Goal: Task Accomplishment & Management: Manage account settings

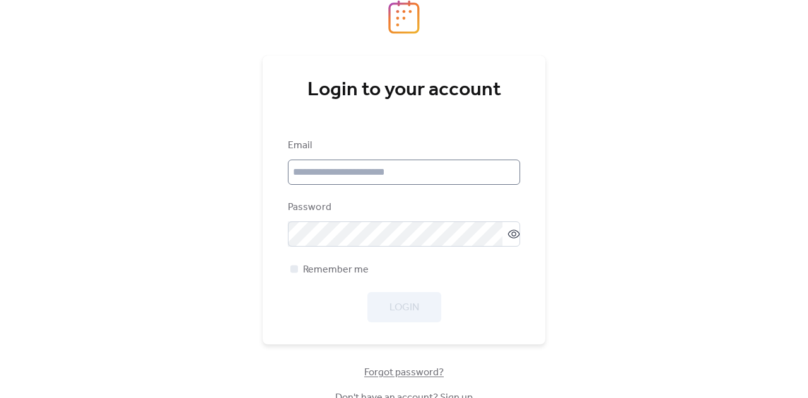
click at [410, 161] on div "Email" at bounding box center [404, 161] width 232 height 47
drag, startPoint x: 409, startPoint y: 189, endPoint x: 409, endPoint y: 181, distance: 7.6
click at [409, 184] on div "Email Password Remember me Login" at bounding box center [404, 230] width 232 height 184
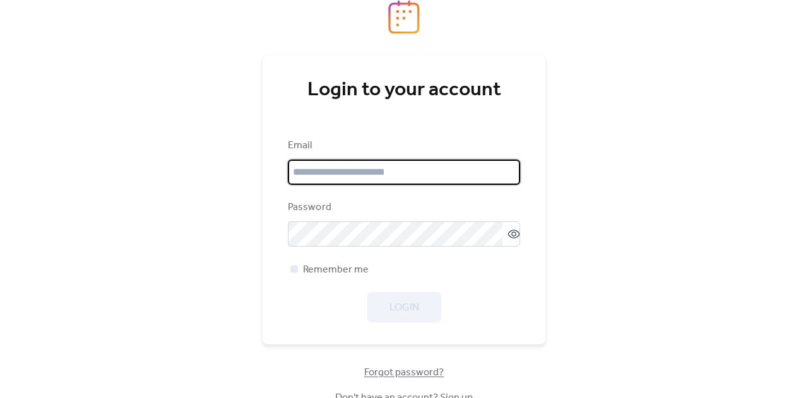
click at [452, 169] on input "email" at bounding box center [404, 172] width 232 height 25
click at [415, 170] on input "email" at bounding box center [404, 172] width 232 height 25
click at [438, 176] on input "email" at bounding box center [404, 172] width 232 height 25
click at [712, 150] on div "Login to your account Email Password Remember me Login Forgot password? Don't h…" at bounding box center [404, 199] width 808 height 398
click at [409, 177] on input "email" at bounding box center [404, 172] width 232 height 25
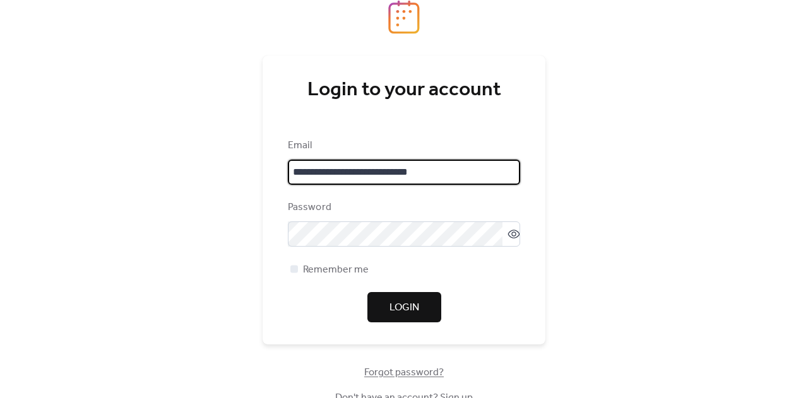
type input "**********"
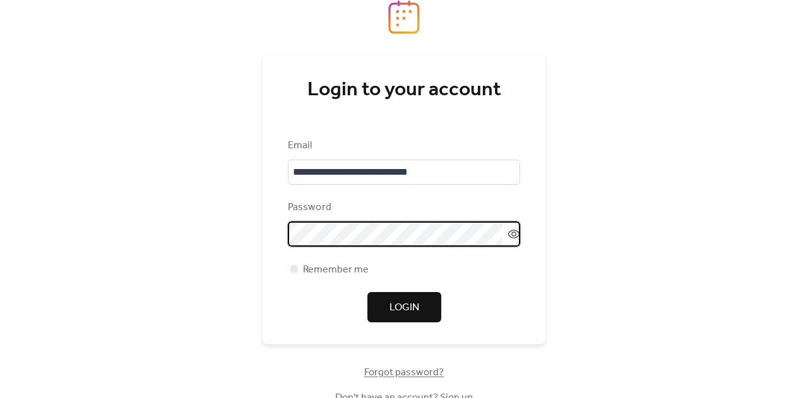
click at [0, 181] on div "**********" at bounding box center [404, 199] width 808 height 398
click at [294, 266] on div at bounding box center [294, 269] width 8 height 8
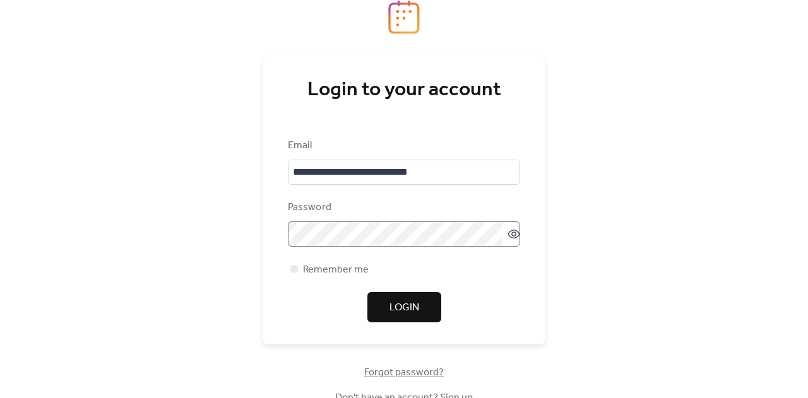
click at [516, 235] on label at bounding box center [404, 234] width 232 height 25
click at [511, 236] on icon at bounding box center [513, 234] width 5 height 5
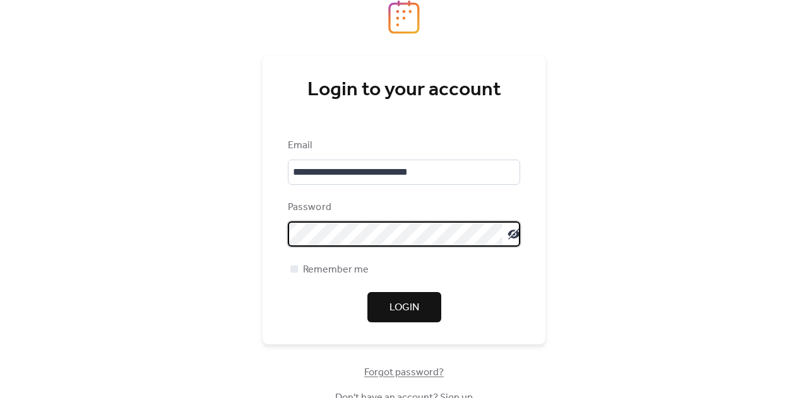
click at [417, 293] on button "Login" at bounding box center [404, 307] width 74 height 30
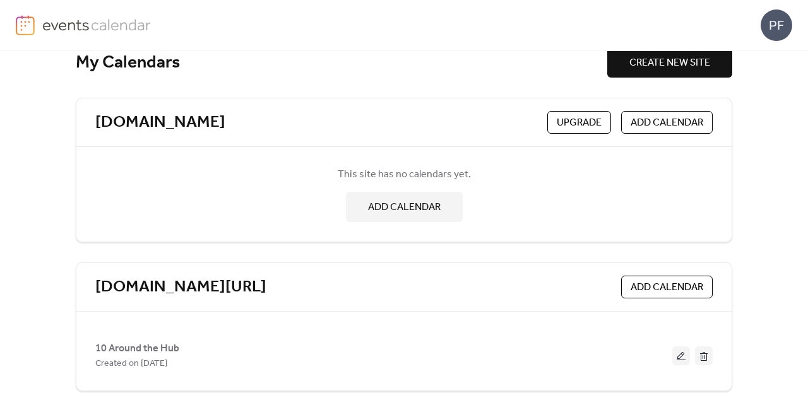
scroll to position [35, 0]
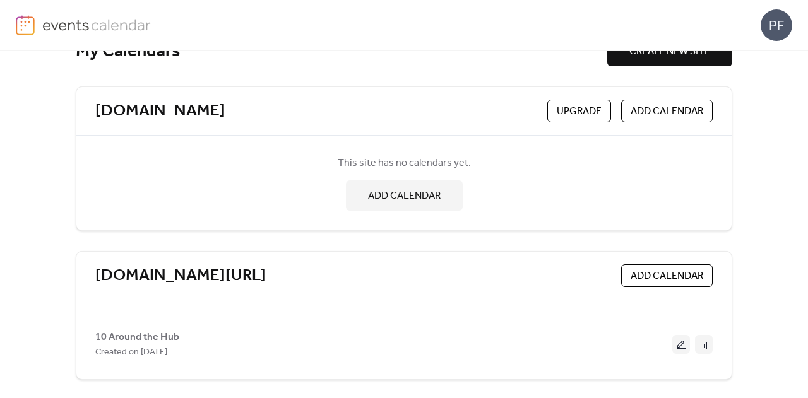
click at [778, 20] on div "PF" at bounding box center [777, 25] width 32 height 32
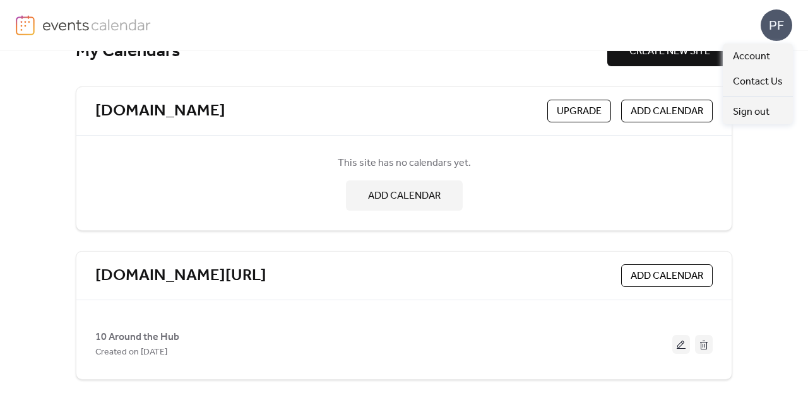
click at [735, 277] on div "My Calendars CREATE NEW SITE [DOMAIN_NAME] Upgrade ADD CALENDAR This site has n…" at bounding box center [404, 224] width 808 height 347
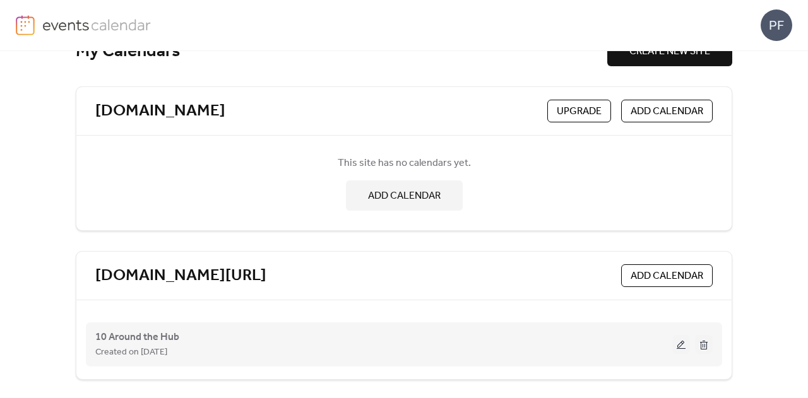
click at [677, 340] on button at bounding box center [681, 344] width 18 height 19
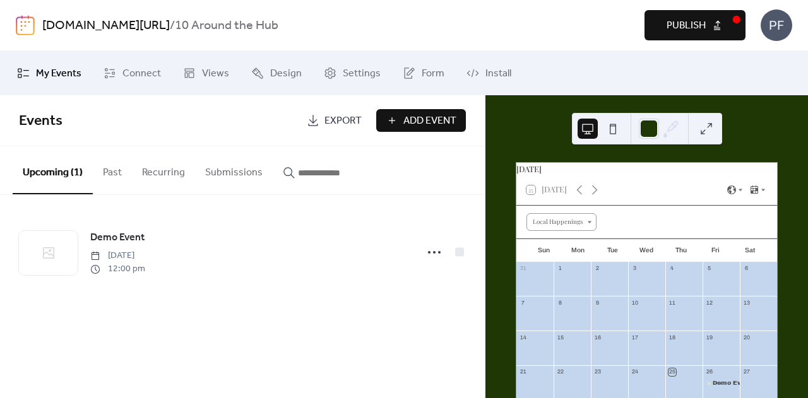
click at [718, 25] on button "Publish" at bounding box center [695, 25] width 101 height 30
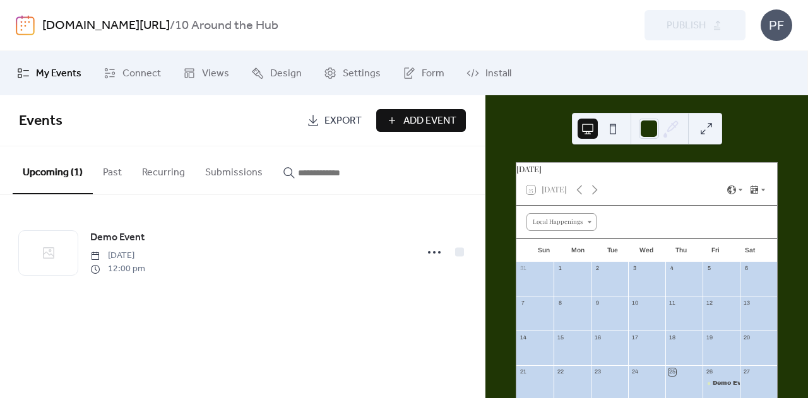
click at [371, 28] on div "[DOMAIN_NAME][URL] / 10 Around the Hub" at bounding box center [249, 26] width 415 height 24
click at [231, 17] on b "10 Around the Hub" at bounding box center [227, 26] width 104 height 24
drag, startPoint x: 225, startPoint y: 21, endPoint x: 563, endPoint y: 12, distance: 338.5
click at [563, 12] on div "[DOMAIN_NAME][URL] / 10 Around the Hub Preview Publish PF" at bounding box center [404, 25] width 777 height 51
click at [23, 18] on img at bounding box center [25, 25] width 19 height 20
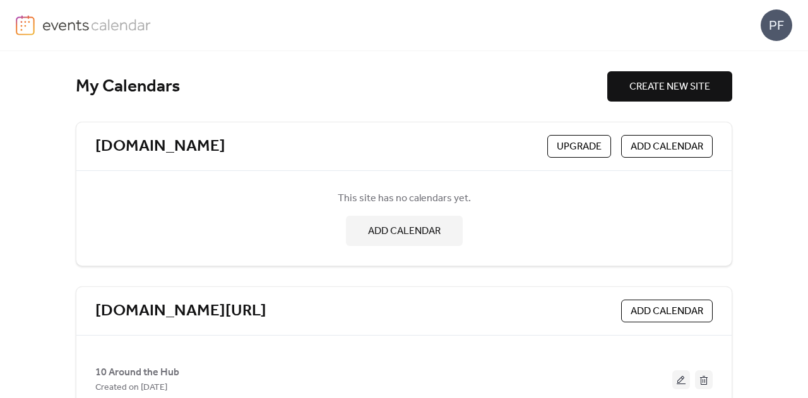
click at [107, 30] on img at bounding box center [96, 24] width 109 height 19
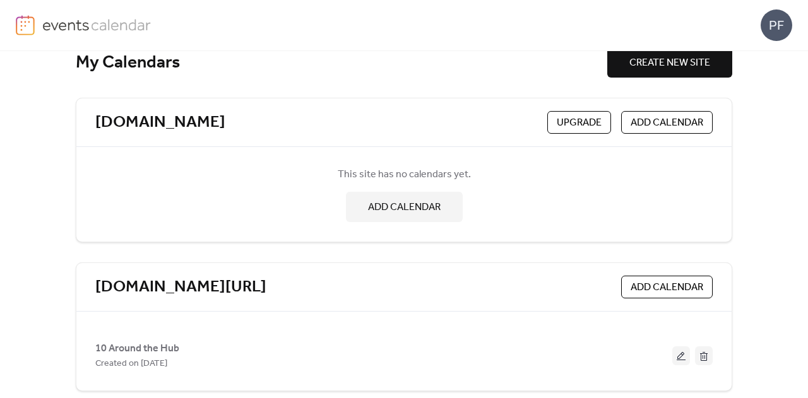
scroll to position [35, 0]
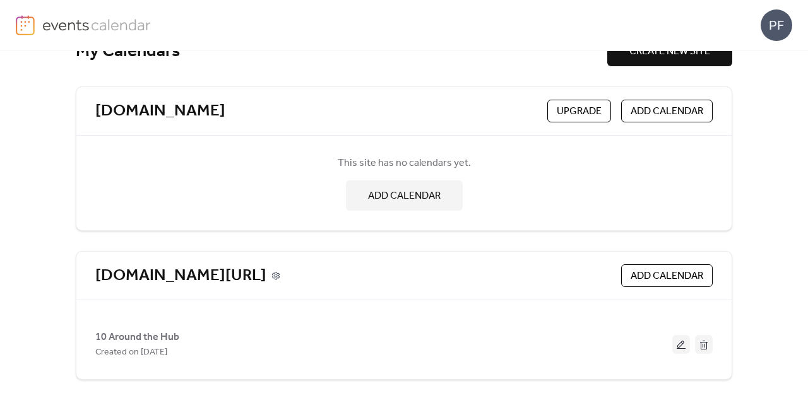
click at [277, 274] on icon at bounding box center [275, 275] width 3 height 3
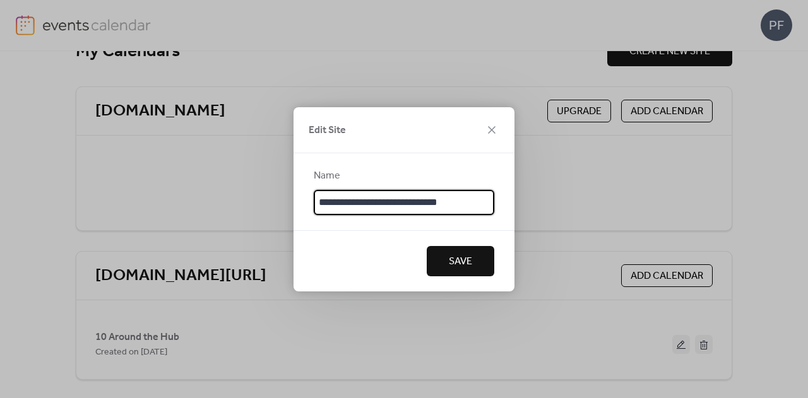
drag, startPoint x: 419, startPoint y: 201, endPoint x: 393, endPoint y: 202, distance: 25.9
click at [393, 202] on input "**********" at bounding box center [404, 202] width 181 height 25
click at [793, 183] on div "**********" at bounding box center [404, 199] width 808 height 398
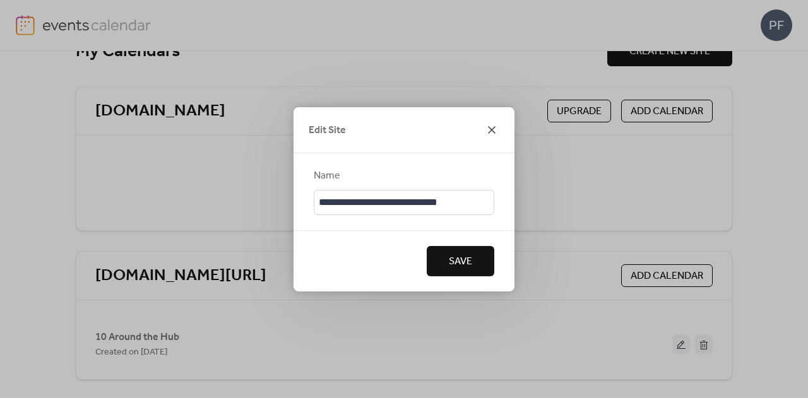
click at [492, 133] on icon at bounding box center [491, 129] width 15 height 15
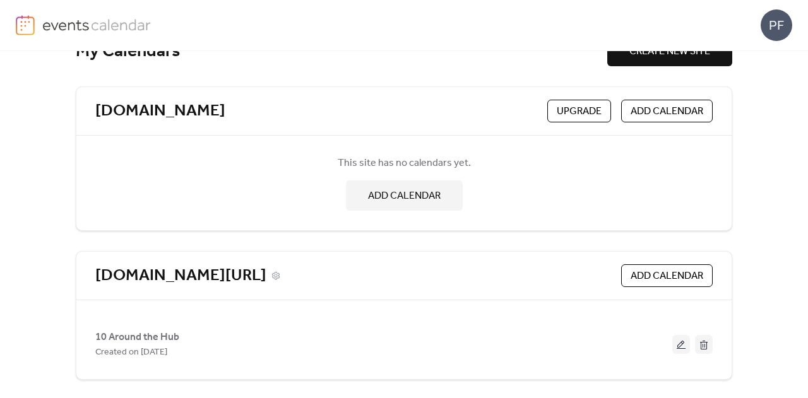
click at [266, 275] on link "[DOMAIN_NAME][URL]" at bounding box center [180, 276] width 171 height 21
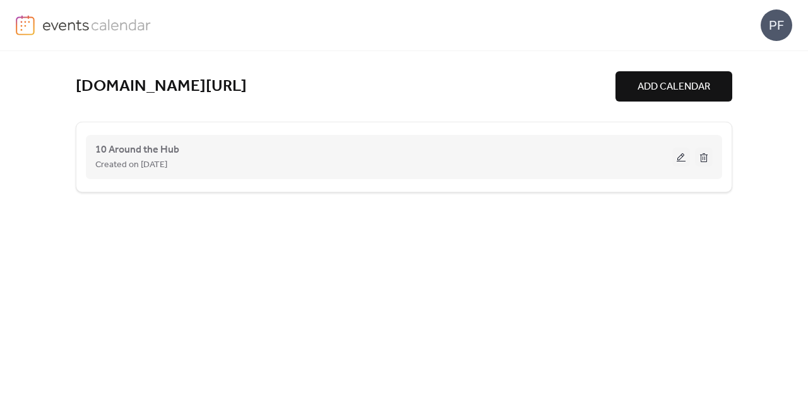
click at [389, 133] on div "10 Around the Hub Created on [DATE]" at bounding box center [403, 157] width 617 height 51
click at [681, 158] on button at bounding box center [681, 157] width 18 height 19
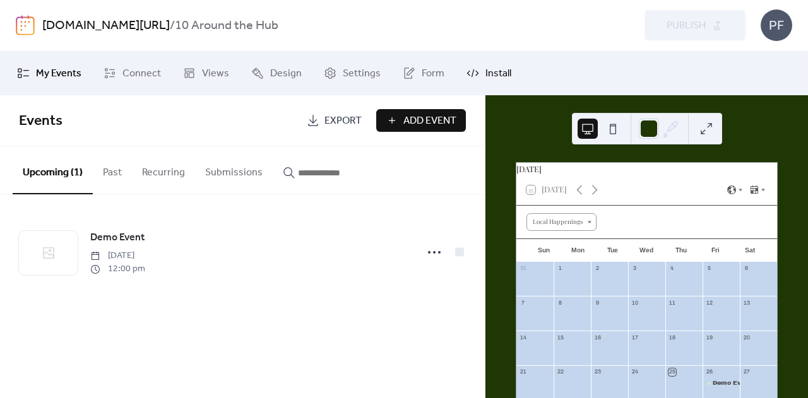
click at [474, 75] on icon at bounding box center [473, 73] width 13 height 13
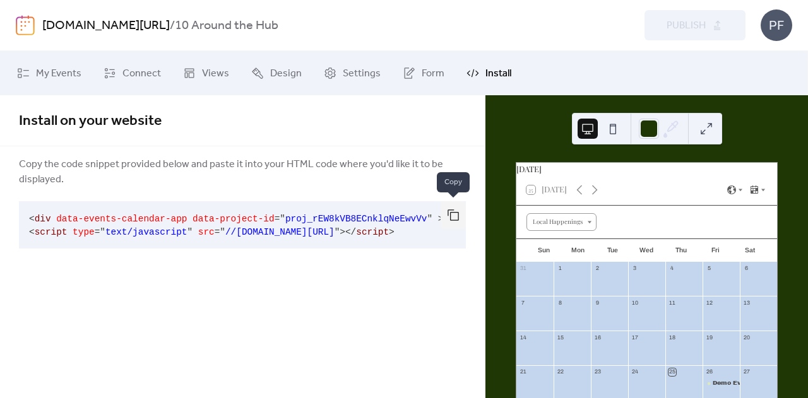
click at [462, 214] on button "button" at bounding box center [453, 215] width 25 height 28
click at [19, 69] on icon at bounding box center [23, 73] width 13 height 13
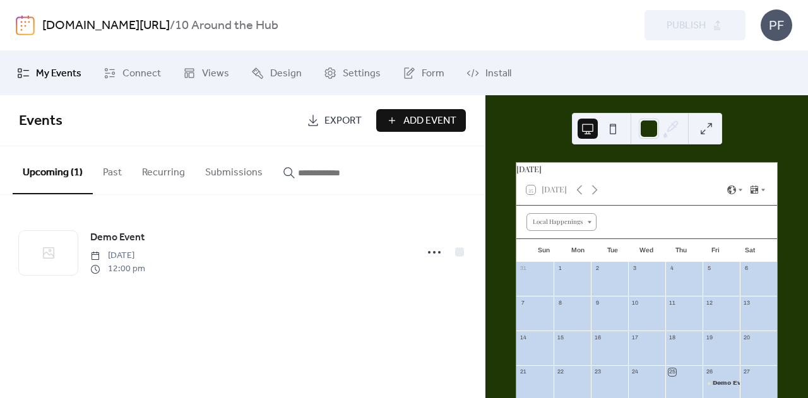
click at [19, 27] on img at bounding box center [25, 25] width 19 height 20
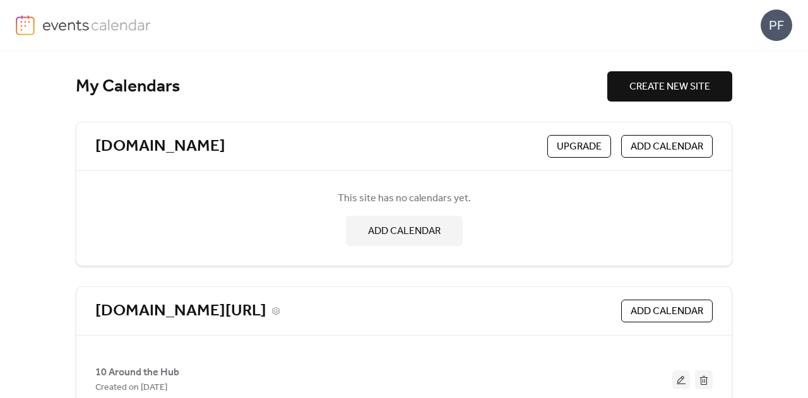
click at [335, 305] on div "[DOMAIN_NAME][URL]" at bounding box center [355, 311] width 521 height 21
click at [334, 316] on div "[DOMAIN_NAME][URL]" at bounding box center [355, 311] width 521 height 21
click at [280, 311] on icon at bounding box center [275, 311] width 9 height 9
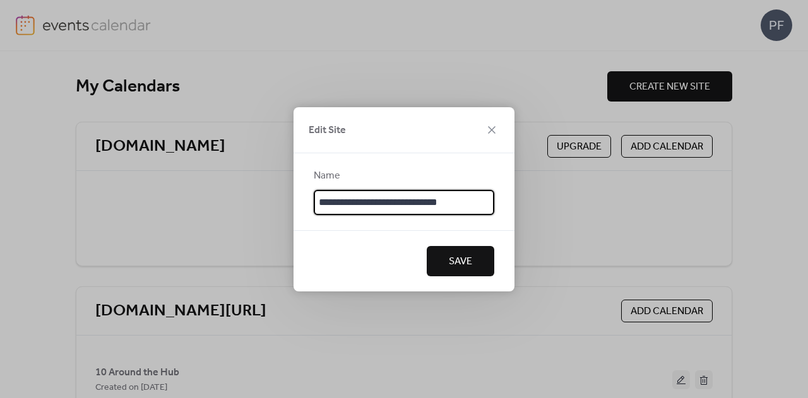
scroll to position [1, 0]
drag, startPoint x: 482, startPoint y: 201, endPoint x: 0, endPoint y: 211, distance: 481.8
click at [0, 211] on div "**********" at bounding box center [404, 199] width 808 height 398
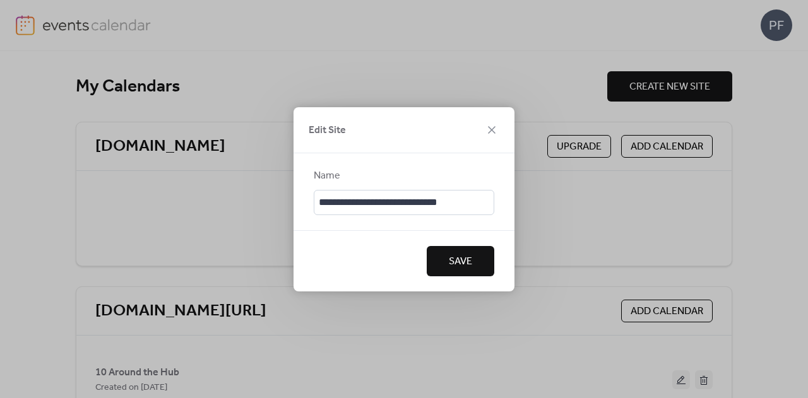
scroll to position [0, 0]
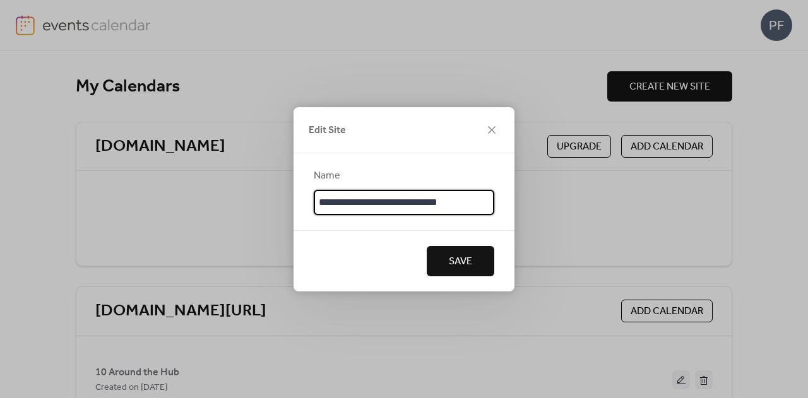
paste input "**********"
type input "**********"
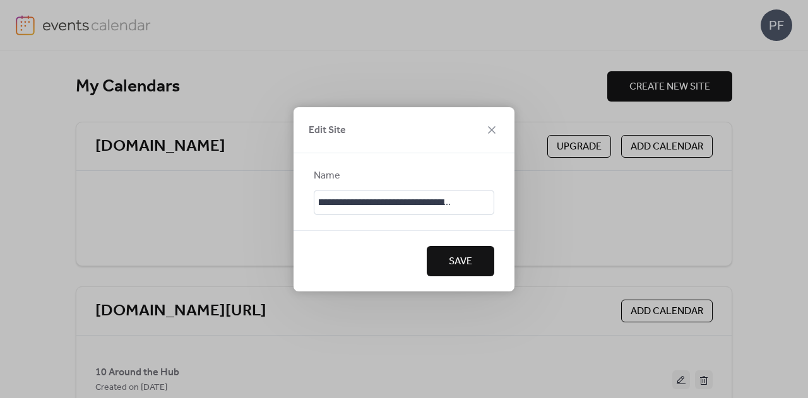
scroll to position [0, 0]
click at [468, 256] on span "Save" at bounding box center [460, 261] width 23 height 15
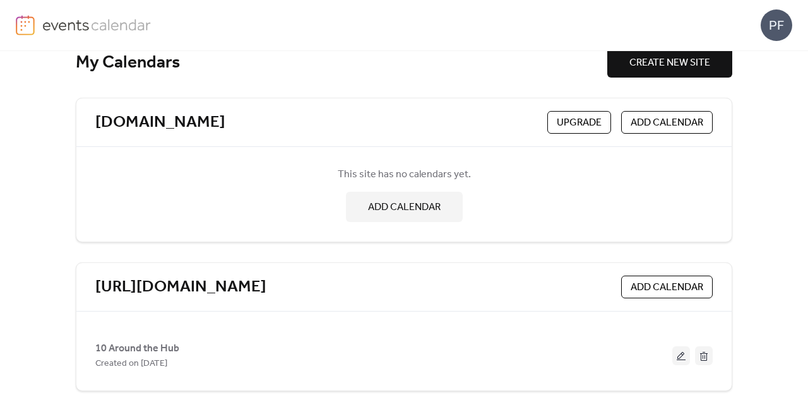
scroll to position [35, 0]
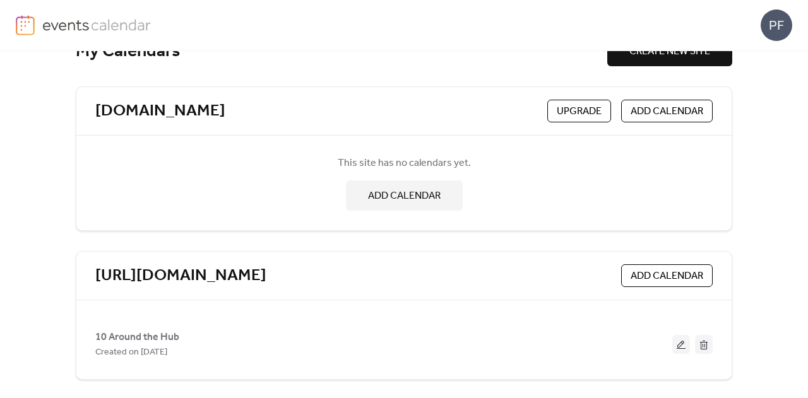
click at [681, 343] on button at bounding box center [681, 344] width 18 height 19
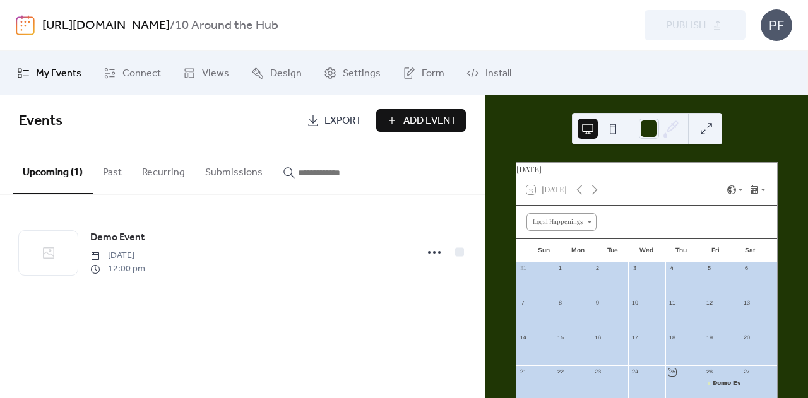
click at [167, 23] on link "[URL][DOMAIN_NAME]" at bounding box center [106, 26] width 128 height 24
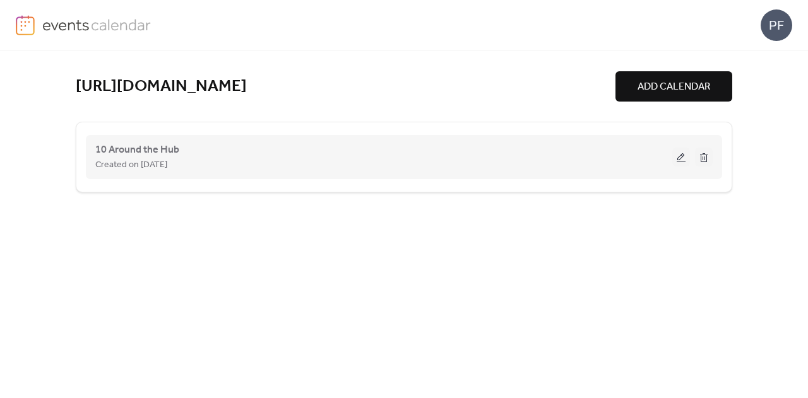
click at [681, 164] on button at bounding box center [681, 157] width 18 height 19
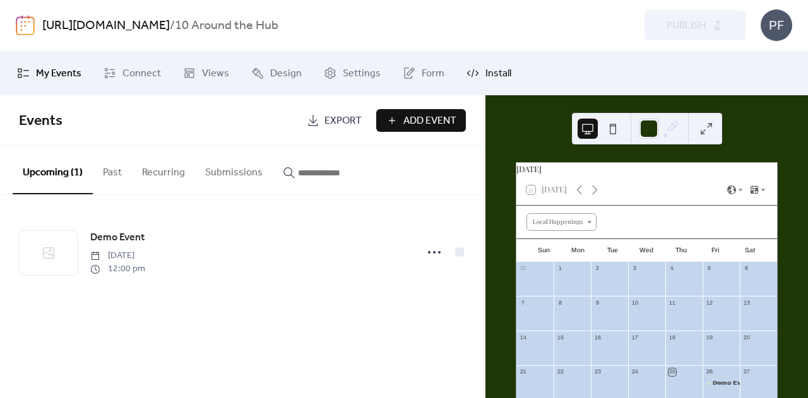
drag, startPoint x: 681, startPoint y: 164, endPoint x: 484, endPoint y: 71, distance: 218.0
click at [486, 71] on span "Install" at bounding box center [499, 73] width 26 height 15
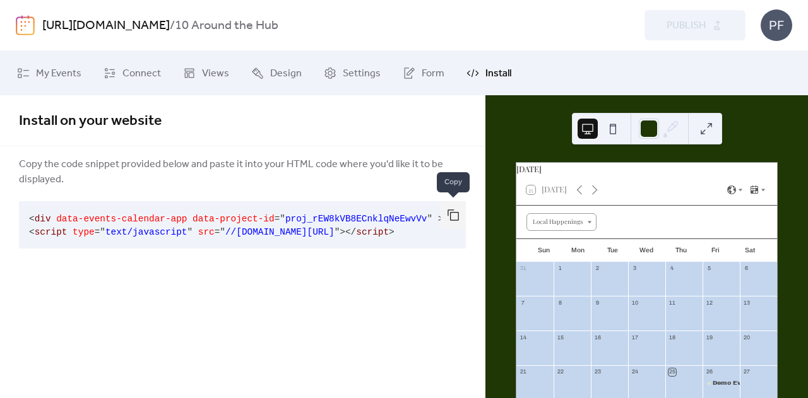
click at [455, 203] on button "button" at bounding box center [453, 215] width 25 height 28
click at [450, 220] on button "button" at bounding box center [453, 215] width 25 height 28
drag, startPoint x: 294, startPoint y: 145, endPoint x: 261, endPoint y: 134, distance: 35.0
click at [294, 143] on div "Install on your website Copy the code snippet provided below and paste it into …" at bounding box center [242, 187] width 485 height 184
click at [347, 78] on span "Settings" at bounding box center [362, 73] width 38 height 15
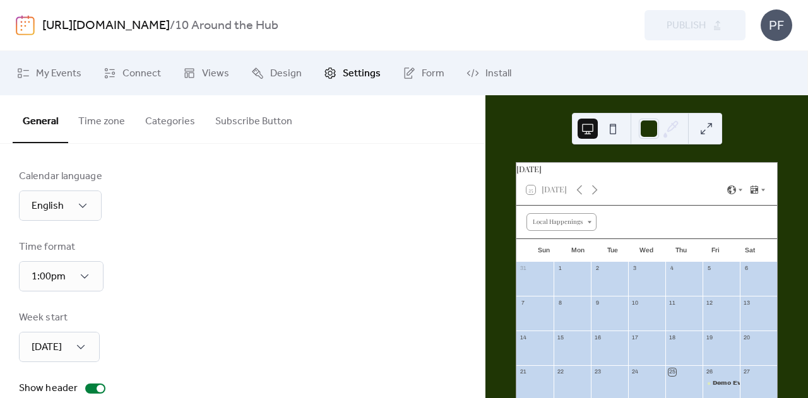
click at [163, 114] on button "Categories" at bounding box center [170, 118] width 70 height 47
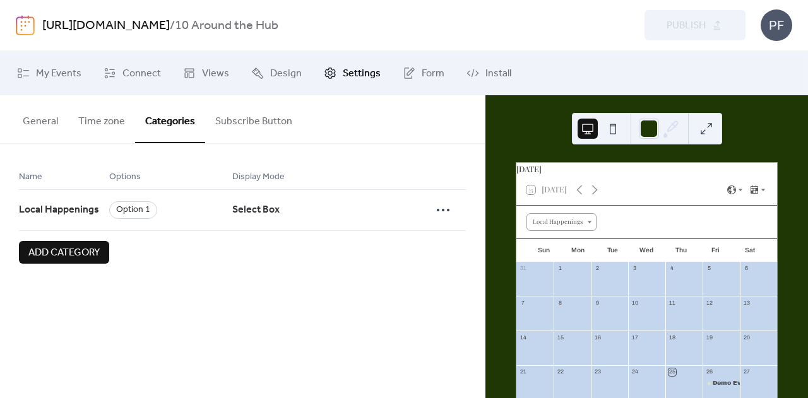
click at [227, 124] on button "Subscribe Button" at bounding box center [253, 118] width 97 height 47
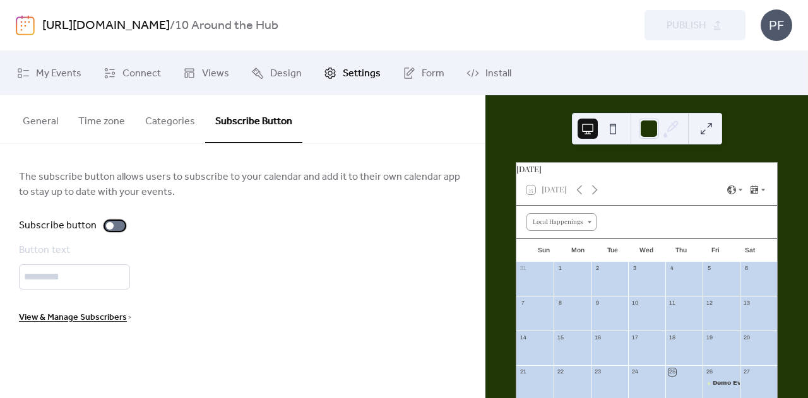
click at [114, 226] on div at bounding box center [115, 226] width 20 height 10
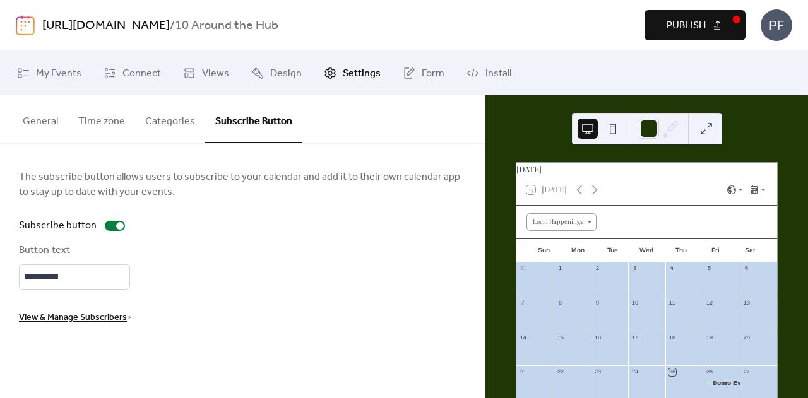
click at [171, 121] on button "Categories" at bounding box center [170, 118] width 70 height 47
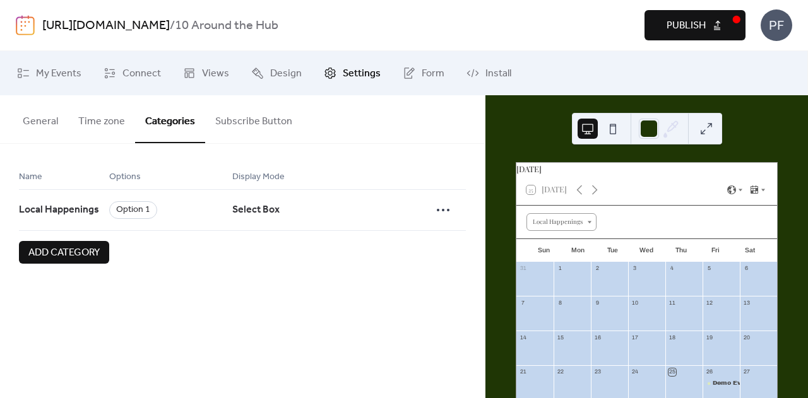
click at [95, 109] on button "Time zone" at bounding box center [101, 118] width 67 height 47
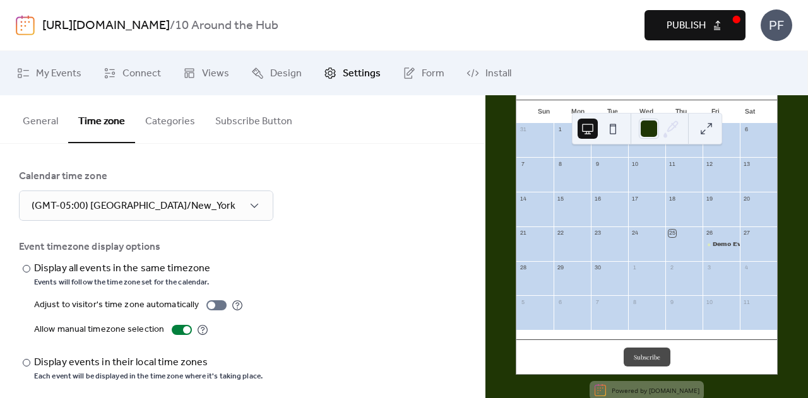
scroll to position [170, 0]
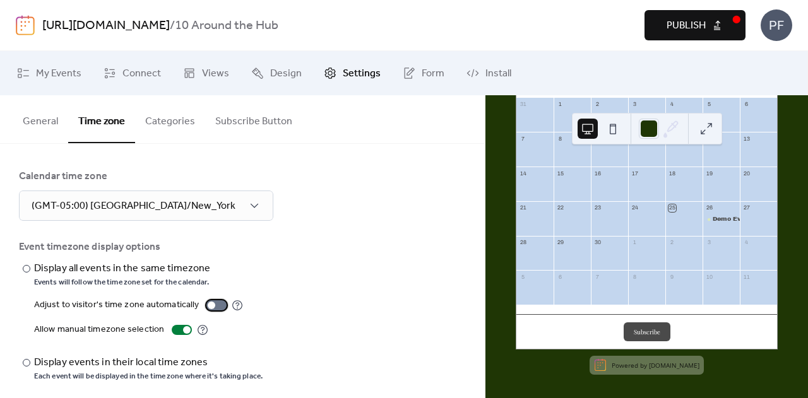
drag, startPoint x: 220, startPoint y: 306, endPoint x: 205, endPoint y: 304, distance: 15.4
click at [216, 306] on div at bounding box center [216, 306] width 20 height 10
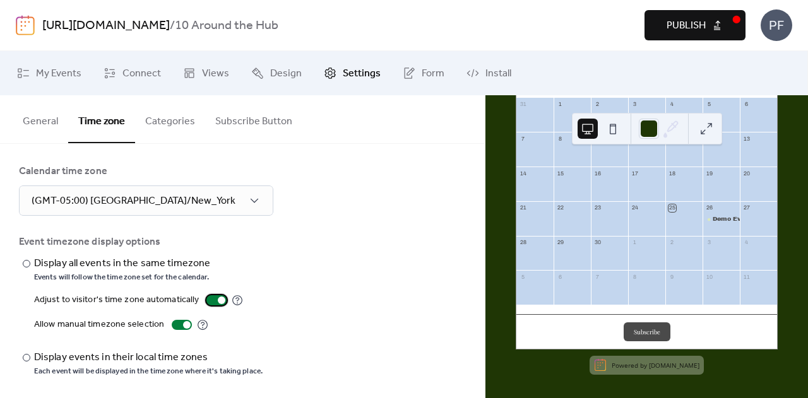
scroll to position [8, 0]
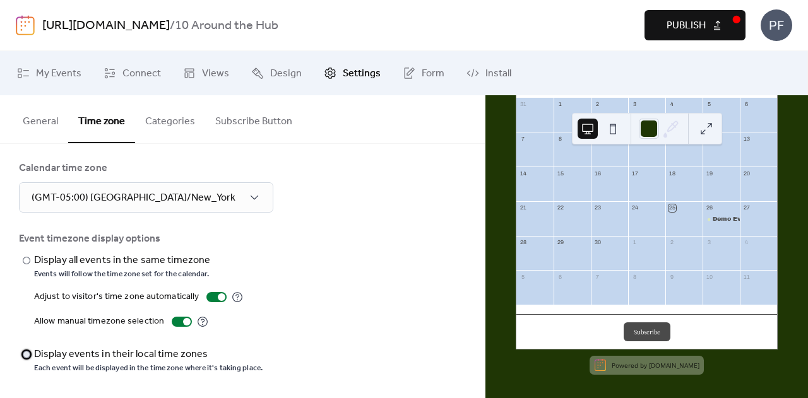
click at [71, 350] on div "Display events in their local time zones" at bounding box center [147, 354] width 226 height 15
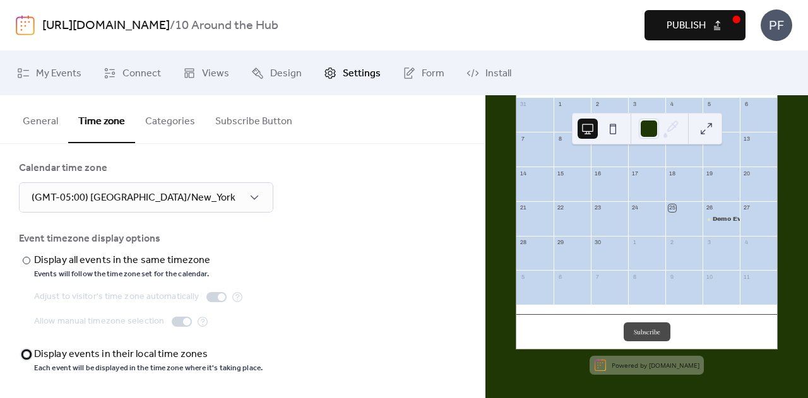
scroll to position [0, 0]
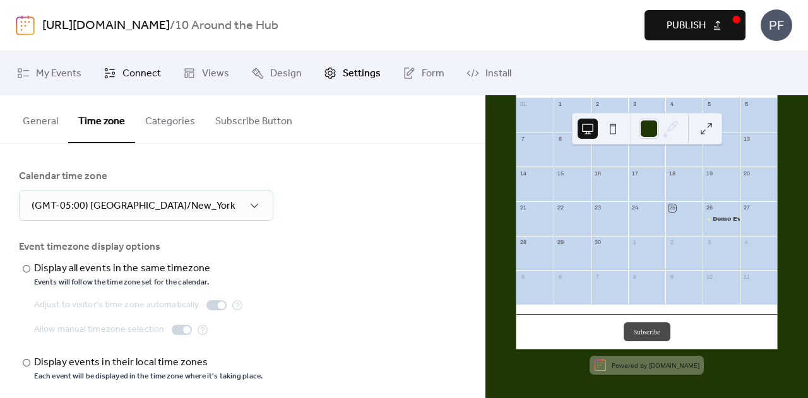
click at [128, 66] on span "Connect" at bounding box center [141, 73] width 39 height 15
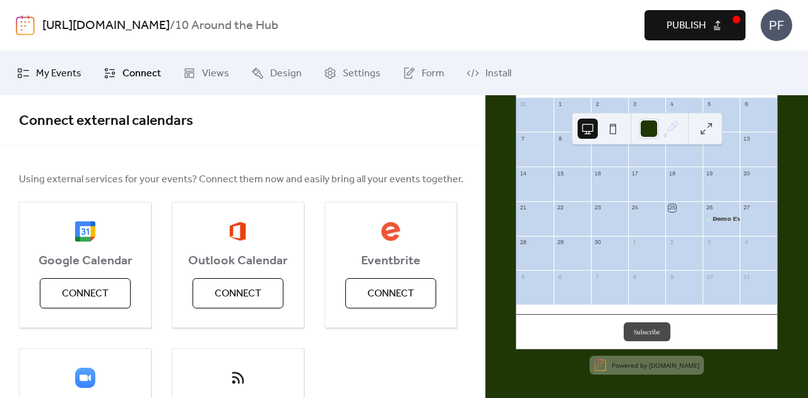
click at [44, 61] on link "My Events" at bounding box center [49, 73] width 83 height 34
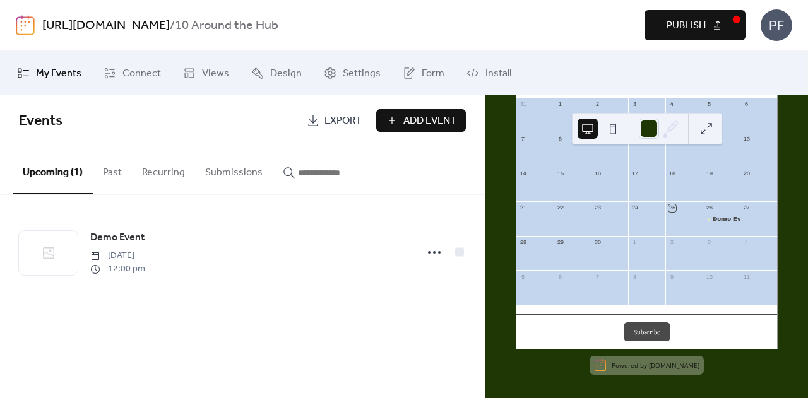
click at [112, 174] on button "Past" at bounding box center [112, 169] width 39 height 47
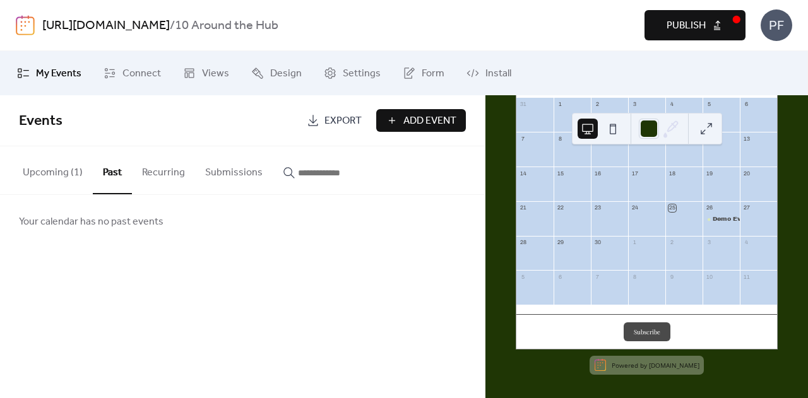
click at [169, 174] on button "Recurring" at bounding box center [163, 169] width 63 height 47
click at [218, 176] on button "Submissions" at bounding box center [234, 169] width 78 height 47
click at [217, 73] on span "Views" at bounding box center [215, 73] width 27 height 15
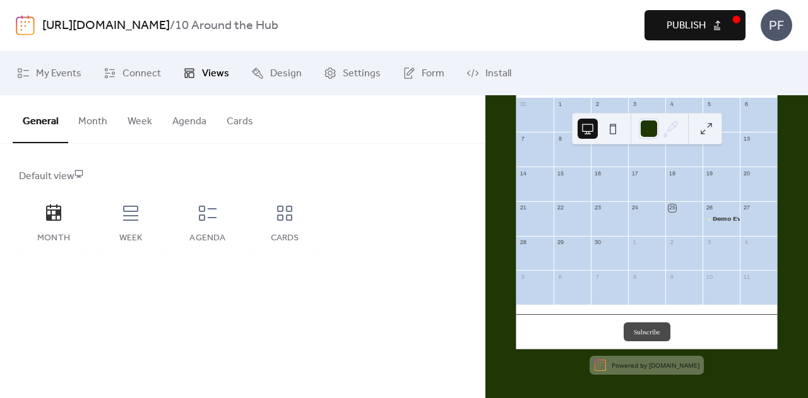
drag, startPoint x: 220, startPoint y: 69, endPoint x: 444, endPoint y: 181, distance: 249.6
click at [444, 180] on div "Default view" at bounding box center [241, 176] width 444 height 15
click at [645, 335] on button "Subscribe" at bounding box center [647, 332] width 47 height 19
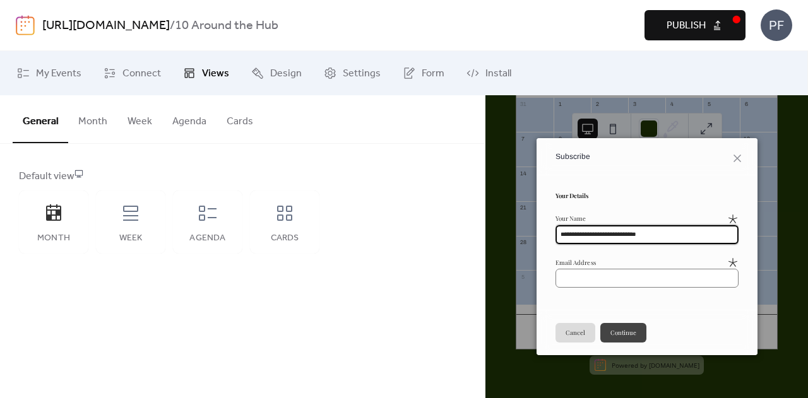
type input "**********"
drag, startPoint x: 684, startPoint y: 236, endPoint x: 498, endPoint y: 205, distance: 188.8
click at [498, 205] on div "**********" at bounding box center [647, 246] width 323 height 303
click at [653, 281] on input "email" at bounding box center [647, 278] width 183 height 19
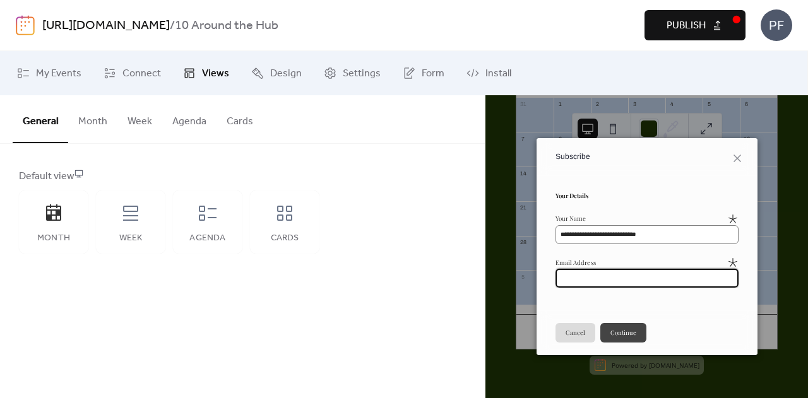
paste input "**********"
type input "**********"
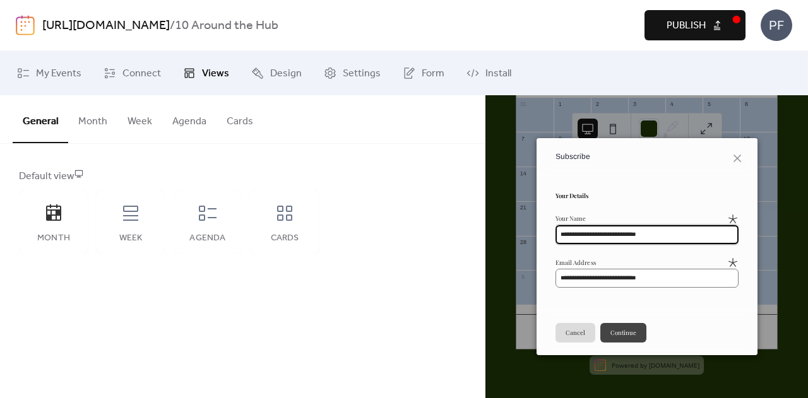
drag, startPoint x: 672, startPoint y: 234, endPoint x: 325, endPoint y: 253, distance: 347.8
click at [326, 254] on div "My Events Connect Views Design Settings Form Install Views General Month Week A…" at bounding box center [404, 224] width 808 height 347
type input "***"
click at [633, 330] on button "Continue" at bounding box center [623, 332] width 46 height 19
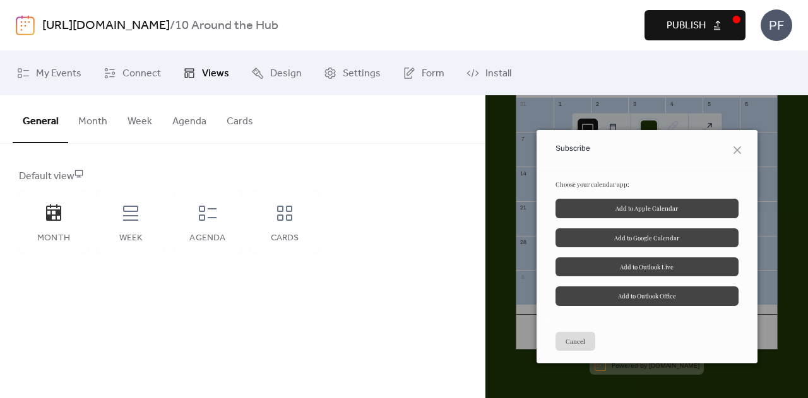
click at [661, 237] on link "Add to Google Calendar" at bounding box center [647, 238] width 183 height 19
click at [644, 293] on link "Add to Outlook Office" at bounding box center [647, 296] width 183 height 19
click at [731, 150] on icon at bounding box center [737, 150] width 15 height 15
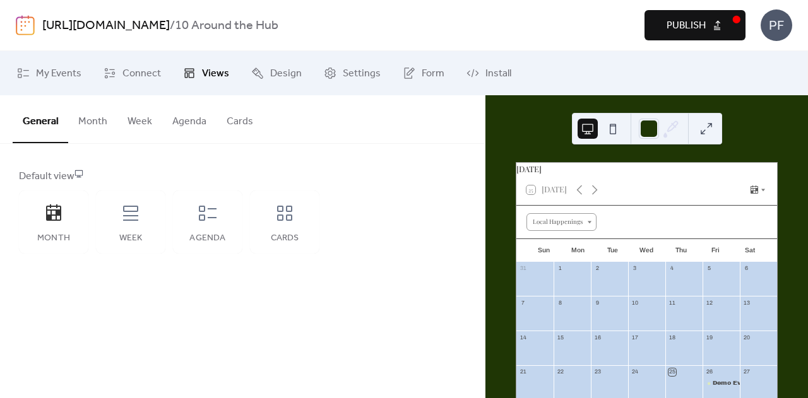
click at [716, 129] on div at bounding box center [647, 129] width 150 height 32
click at [704, 123] on button at bounding box center [706, 129] width 20 height 20
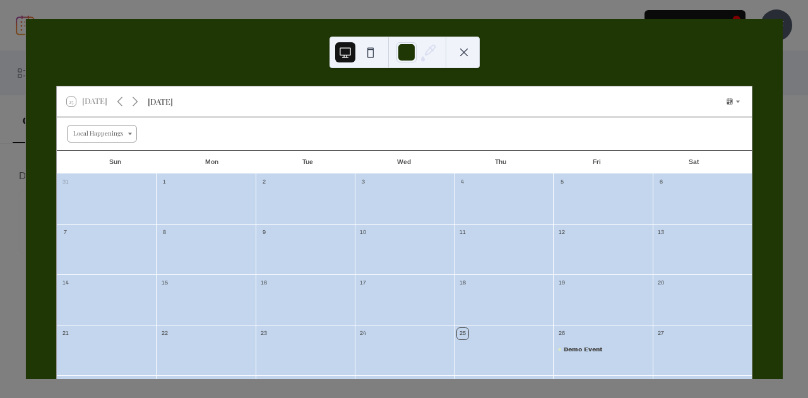
click at [369, 50] on button at bounding box center [371, 52] width 20 height 20
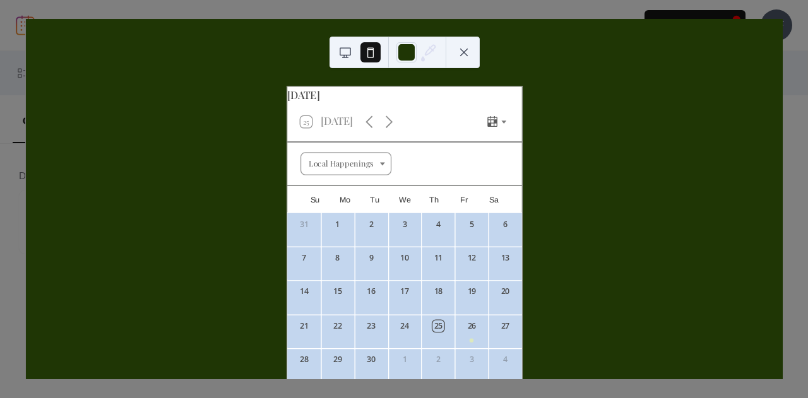
click at [347, 51] on button at bounding box center [345, 52] width 20 height 20
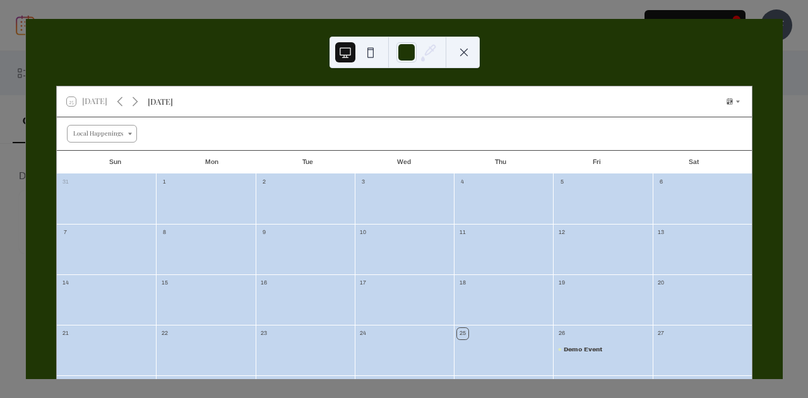
drag, startPoint x: 586, startPoint y: 46, endPoint x: 531, endPoint y: 71, distance: 60.5
click at [531, 71] on div "25 [DATE] [DATE] Local Happenings Sun Mon Tue Wed Thu Fri Sat 31 1 2 3 4 5 6 7 …" at bounding box center [404, 199] width 757 height 361
click at [126, 129] on div "Local Happenings" at bounding box center [102, 134] width 70 height 18
click at [159, 99] on div "[DATE]" at bounding box center [160, 101] width 25 height 12
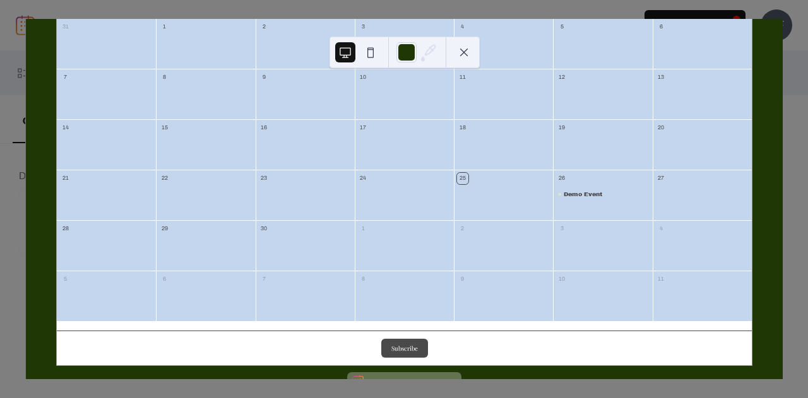
scroll to position [189, 0]
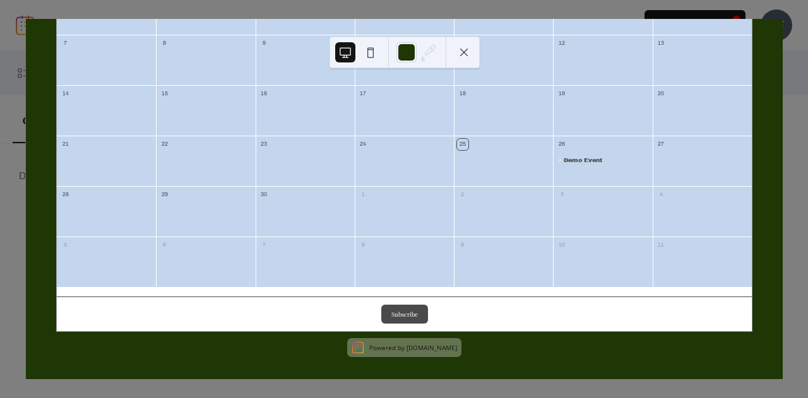
drag, startPoint x: 399, startPoint y: 309, endPoint x: 290, endPoint y: 302, distance: 109.4
click at [290, 302] on div "Subscribe" at bounding box center [404, 314] width 695 height 35
drag, startPoint x: 581, startPoint y: 294, endPoint x: 528, endPoint y: 344, distance: 73.7
click at [528, 344] on div "25 [DATE] [DATE] Local Happenings Sun Mon Tue Wed Thu Fri Sat 31 1 2 3 4 5 6 7 …" at bounding box center [404, 128] width 696 height 464
click at [438, 345] on link "[DOMAIN_NAME]" at bounding box center [432, 347] width 51 height 9
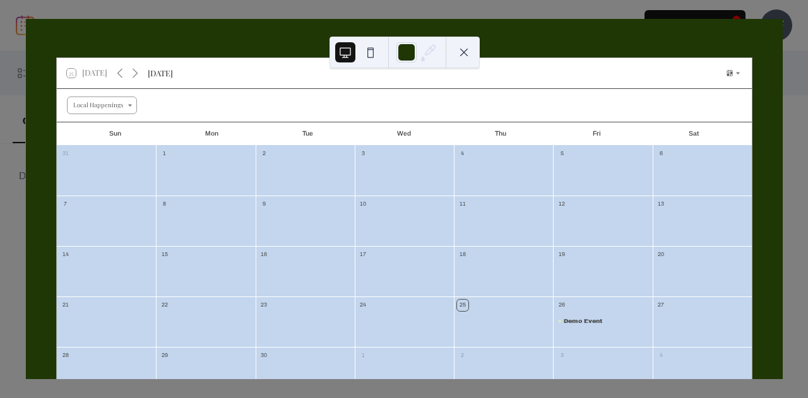
scroll to position [0, 0]
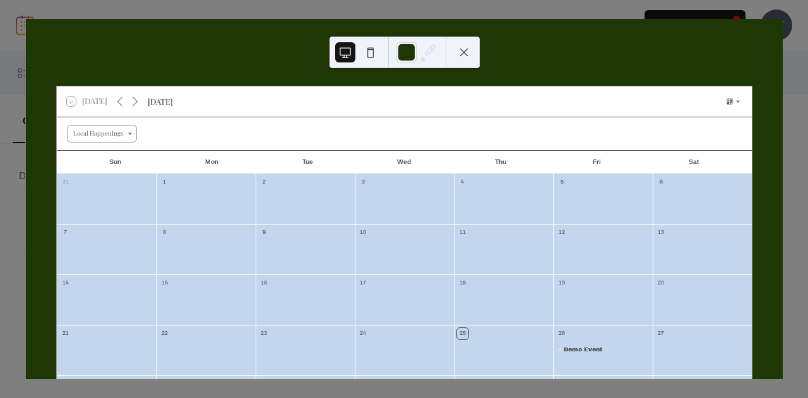
click at [464, 49] on button at bounding box center [464, 52] width 20 height 20
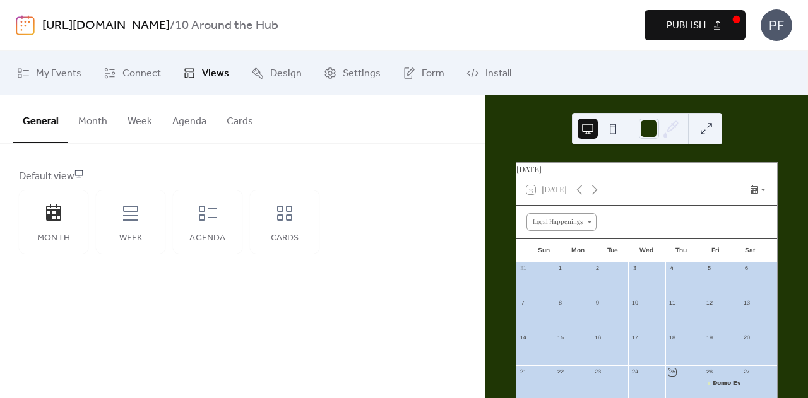
click at [729, 23] on button "Publish" at bounding box center [695, 25] width 101 height 30
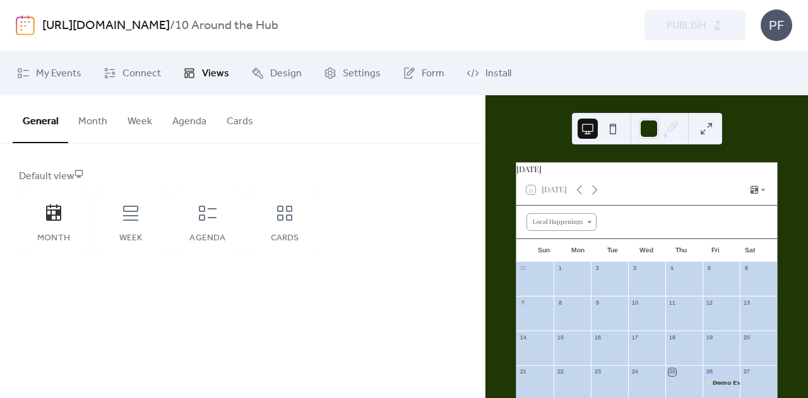
click at [802, 28] on div "[URL][DOMAIN_NAME] / 10 Around the Hub Preview Publish PF" at bounding box center [404, 25] width 808 height 51
click at [405, 68] on icon at bounding box center [409, 73] width 13 height 13
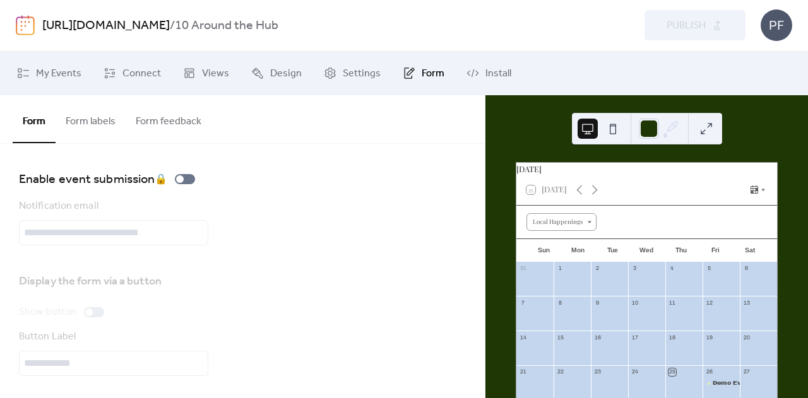
click at [194, 117] on button "Form feedback" at bounding box center [169, 118] width 86 height 47
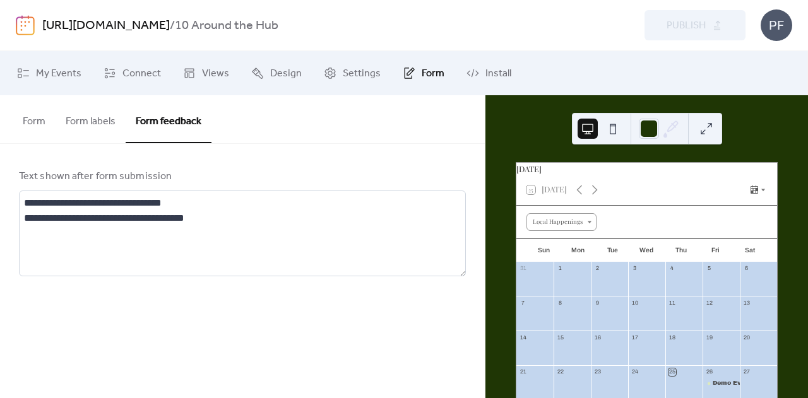
click at [100, 123] on button "Form labels" at bounding box center [91, 118] width 70 height 47
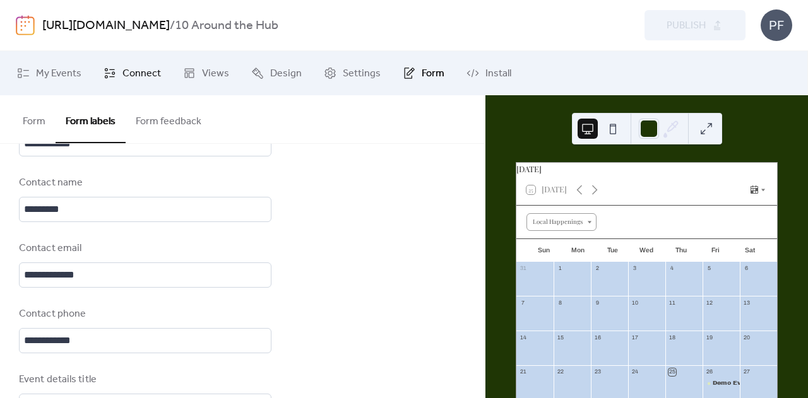
scroll to position [126, 0]
click at [346, 85] on link "Settings" at bounding box center [352, 73] width 76 height 34
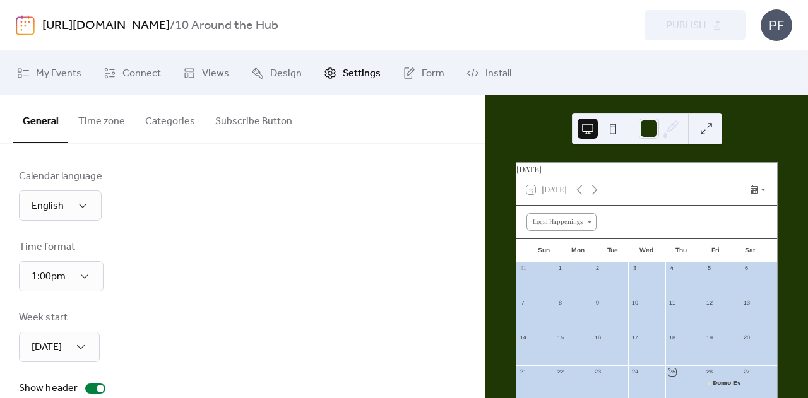
click at [280, 117] on button "Subscribe Button" at bounding box center [253, 118] width 97 height 47
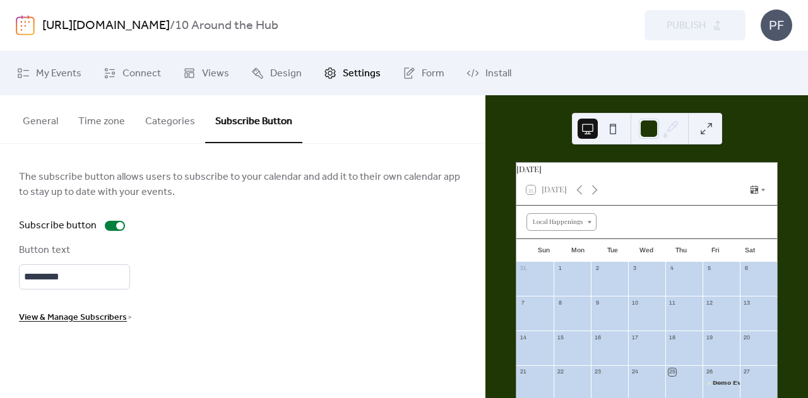
click at [167, 113] on button "Categories" at bounding box center [170, 118] width 70 height 47
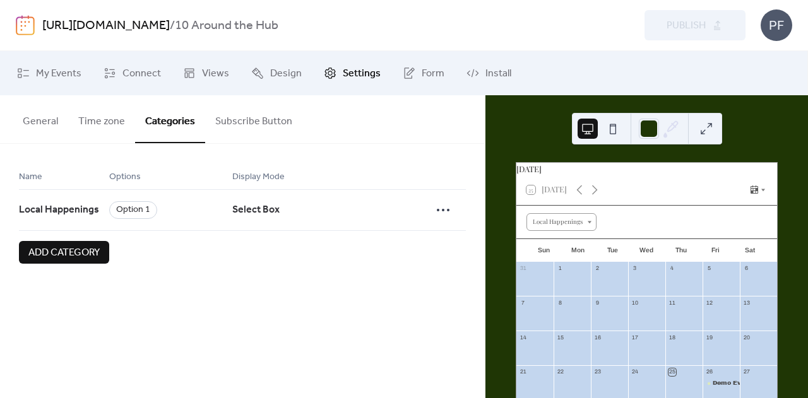
click at [114, 121] on button "Time zone" at bounding box center [101, 118] width 67 height 47
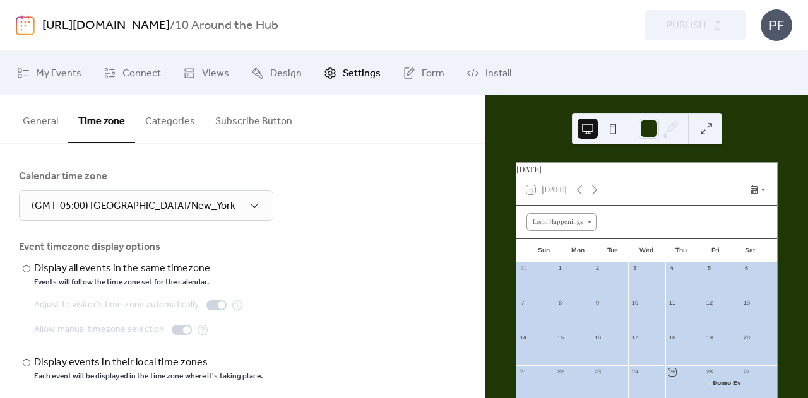
click at [35, 129] on button "General" at bounding box center [41, 118] width 56 height 47
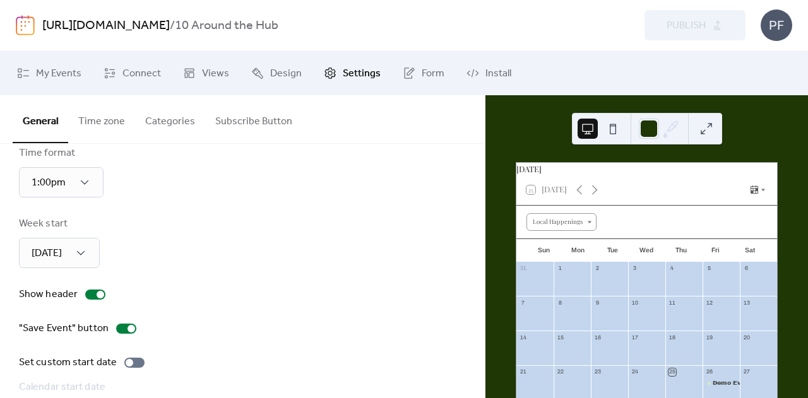
scroll to position [126, 0]
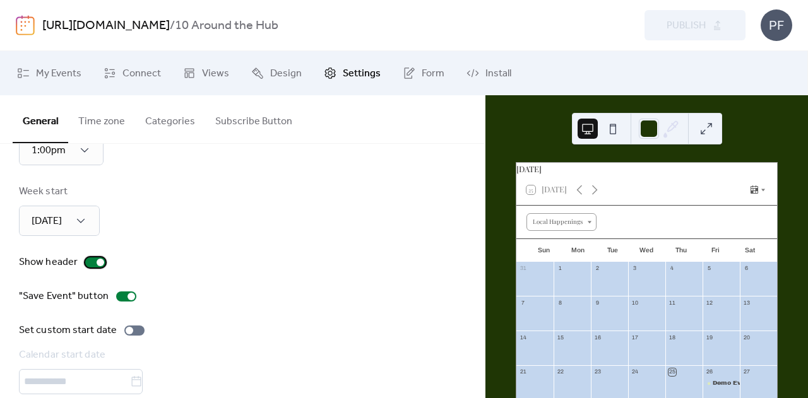
click at [92, 258] on div at bounding box center [95, 263] width 20 height 10
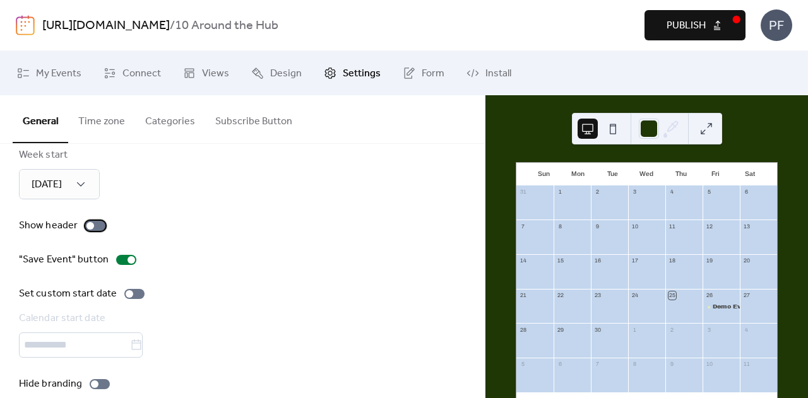
scroll to position [181, 0]
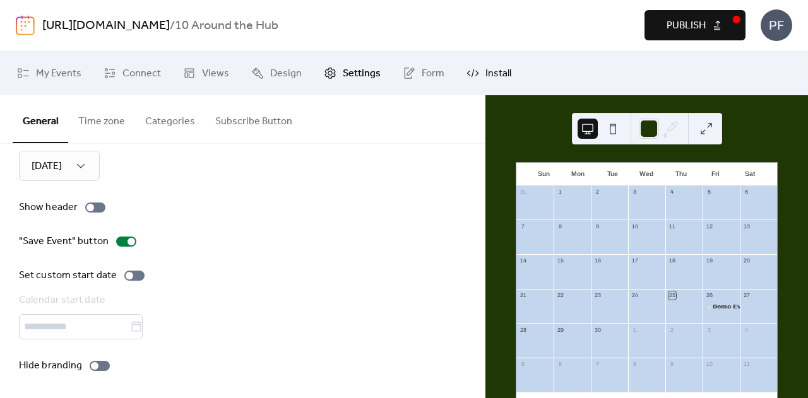
click at [494, 71] on span "Install" at bounding box center [499, 73] width 26 height 15
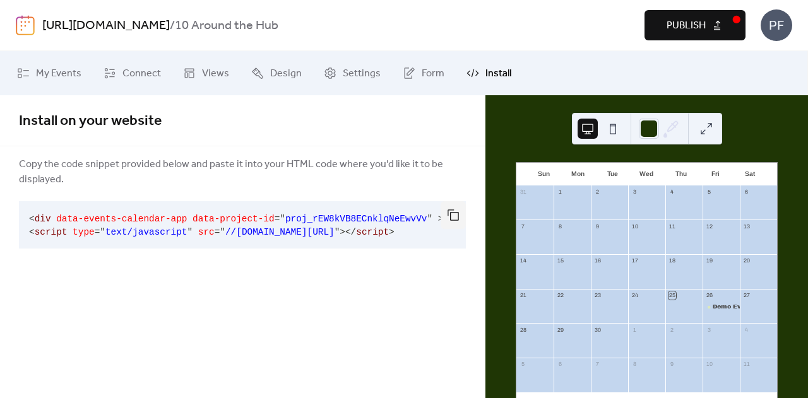
drag, startPoint x: 461, startPoint y: 74, endPoint x: 455, endPoint y: 75, distance: 6.3
drag, startPoint x: 455, startPoint y: 75, endPoint x: 39, endPoint y: 99, distance: 416.2
click at [39, 99] on div "Install on your website" at bounding box center [242, 120] width 485 height 51
click at [202, 63] on link "Views" at bounding box center [206, 73] width 65 height 34
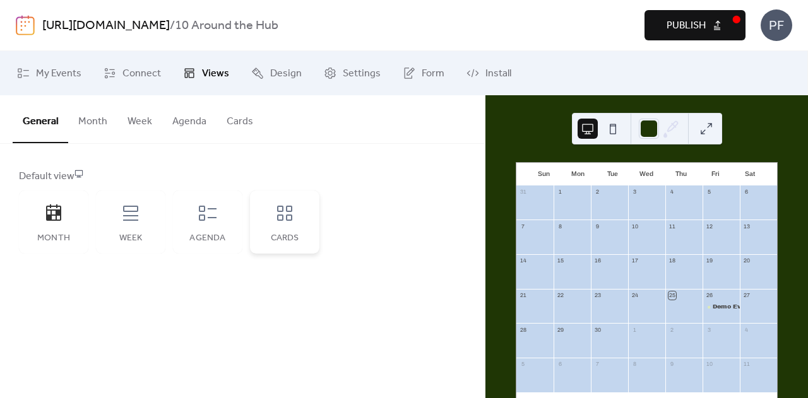
click at [274, 219] on div "Cards" at bounding box center [284, 222] width 69 height 63
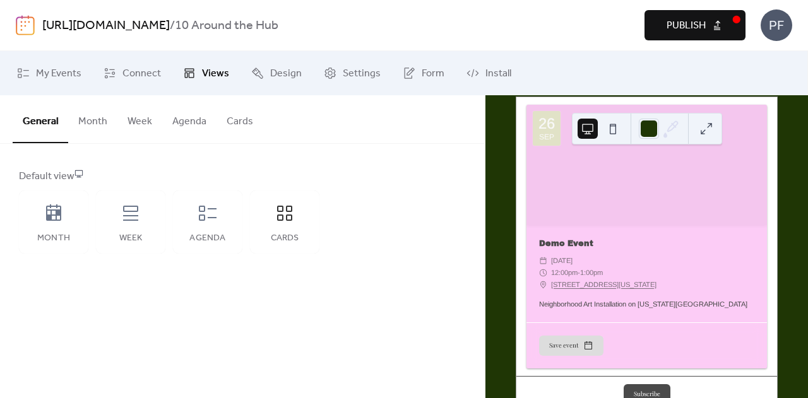
scroll to position [124, 0]
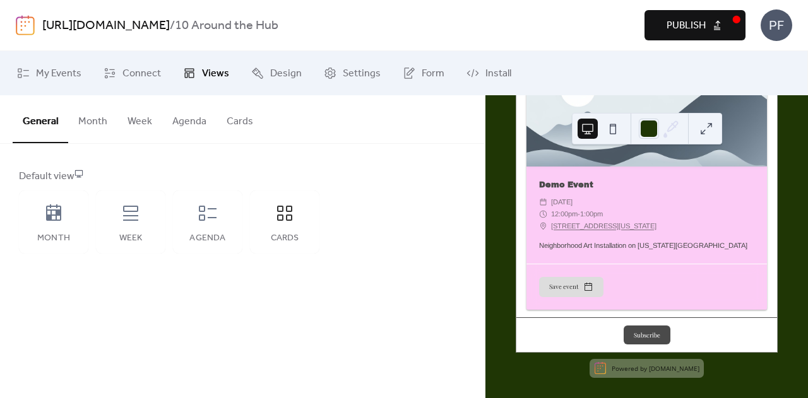
click at [96, 120] on button "Month" at bounding box center [92, 118] width 49 height 47
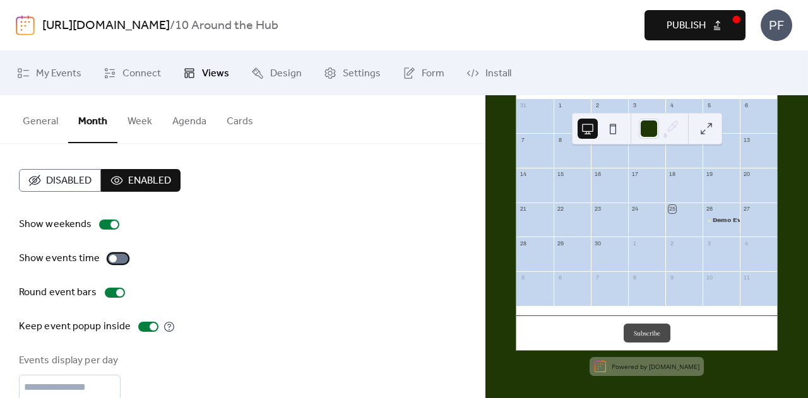
click at [115, 257] on div at bounding box center [118, 259] width 20 height 10
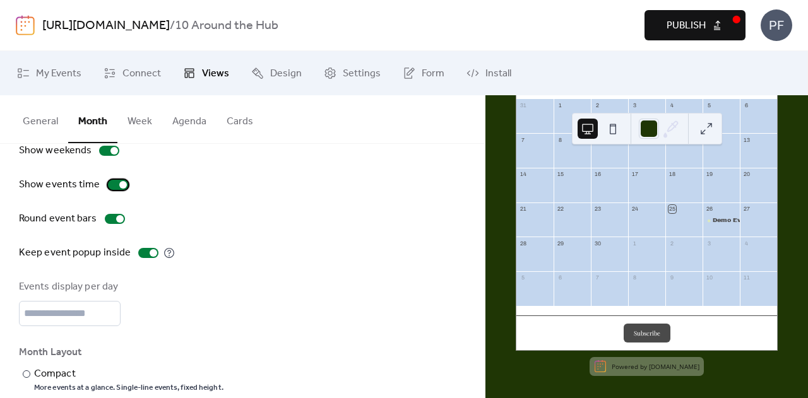
scroll to position [130, 0]
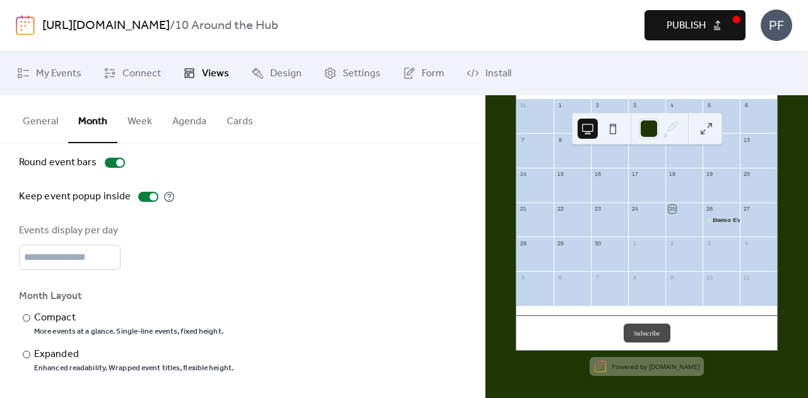
click at [144, 116] on button "Week" at bounding box center [139, 118] width 45 height 47
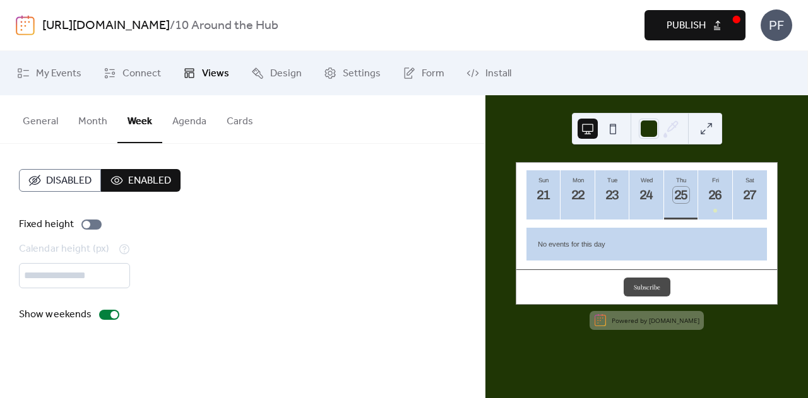
click at [183, 122] on button "Agenda" at bounding box center [189, 118] width 54 height 47
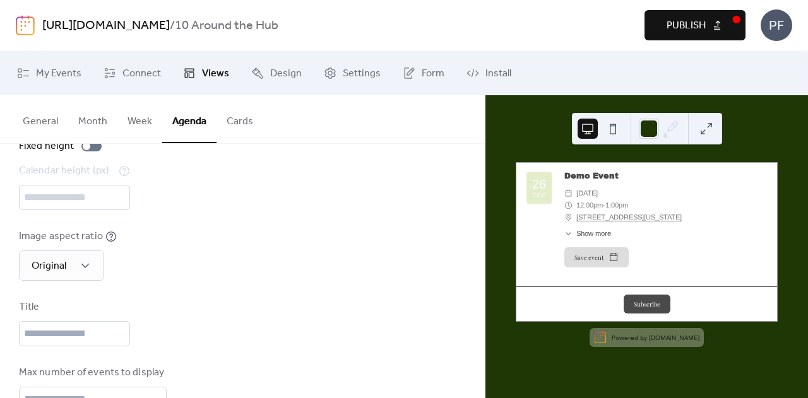
scroll to position [59, 0]
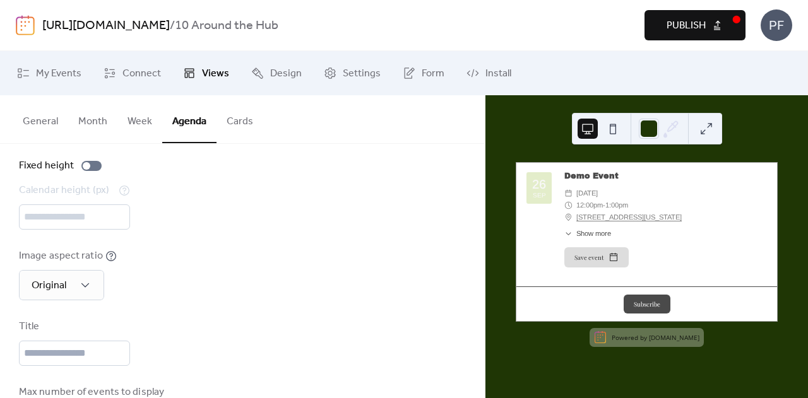
click at [241, 119] on button "Cards" at bounding box center [240, 118] width 47 height 47
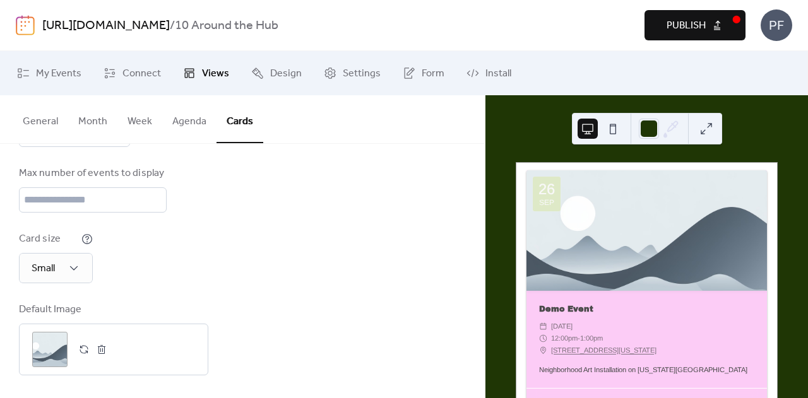
scroll to position [208, 0]
click at [36, 124] on button "General" at bounding box center [41, 118] width 56 height 47
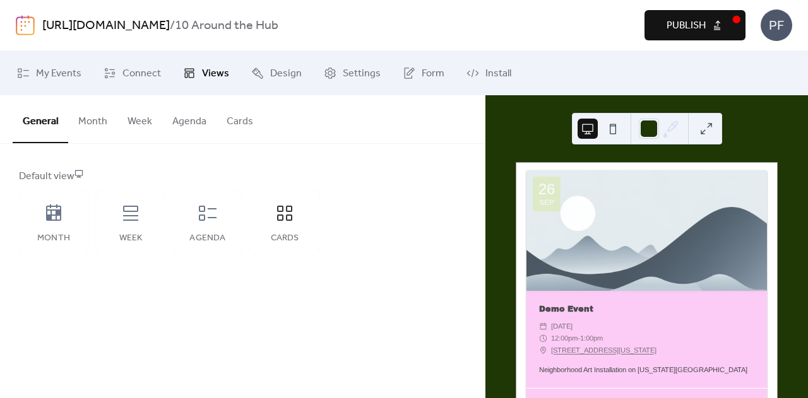
click at [95, 116] on button "Month" at bounding box center [92, 118] width 49 height 47
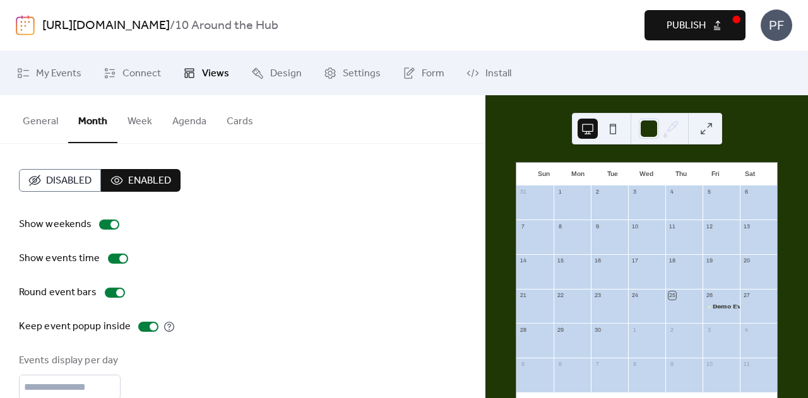
click at [129, 128] on button "Week" at bounding box center [139, 118] width 45 height 47
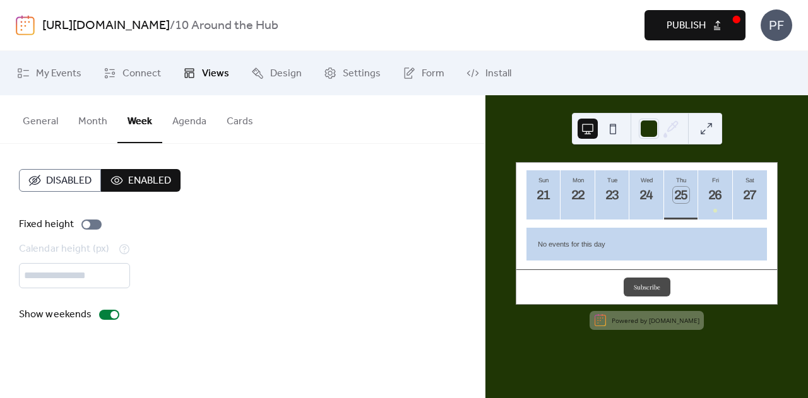
drag, startPoint x: 197, startPoint y: 124, endPoint x: 256, endPoint y: 108, distance: 61.0
click at [197, 124] on button "Agenda" at bounding box center [189, 118] width 54 height 47
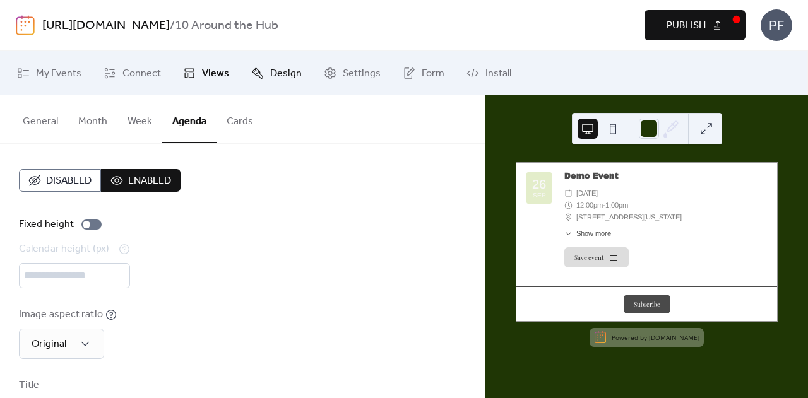
click at [273, 78] on span "Design" at bounding box center [286, 73] width 32 height 15
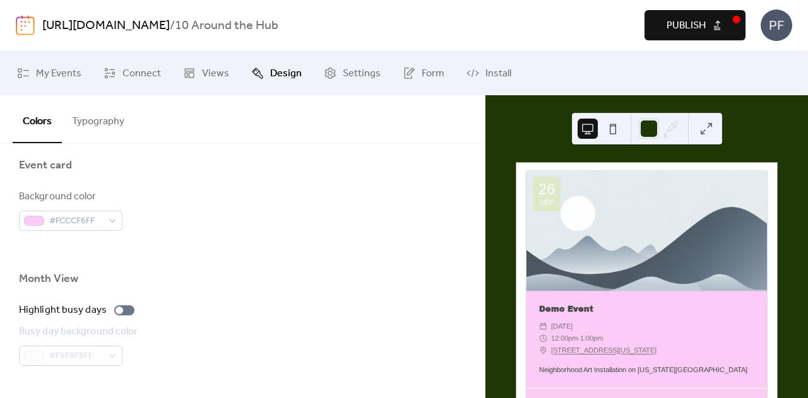
scroll to position [884, 0]
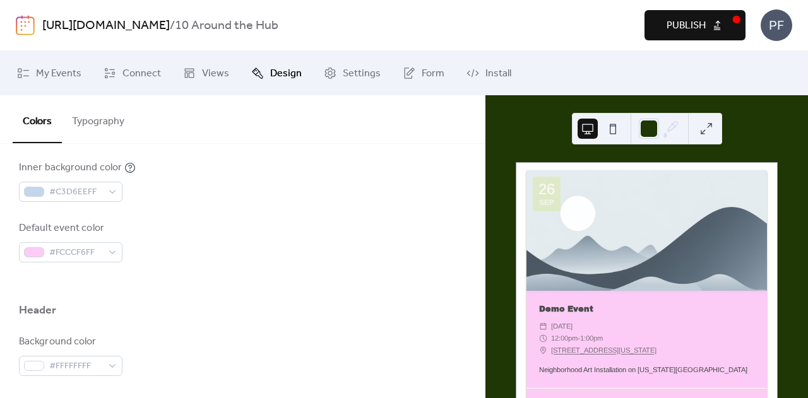
click at [112, 107] on button "Typography" at bounding box center [98, 118] width 73 height 47
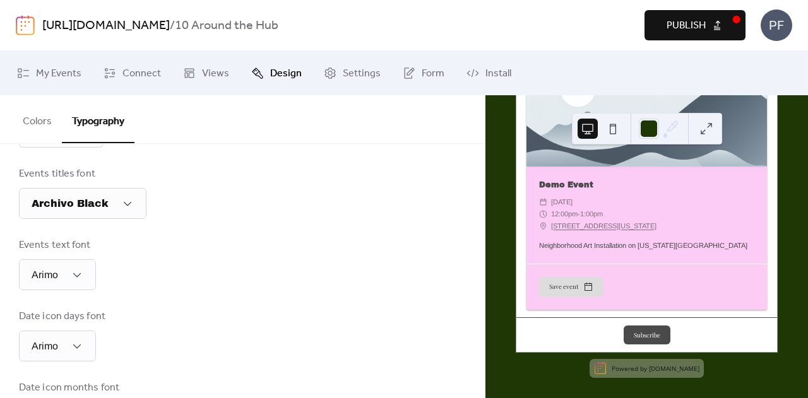
scroll to position [397, 0]
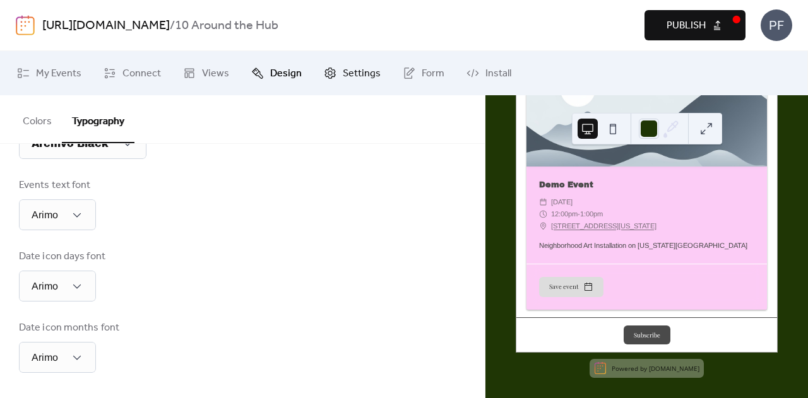
click at [331, 75] on icon at bounding box center [330, 73] width 13 height 13
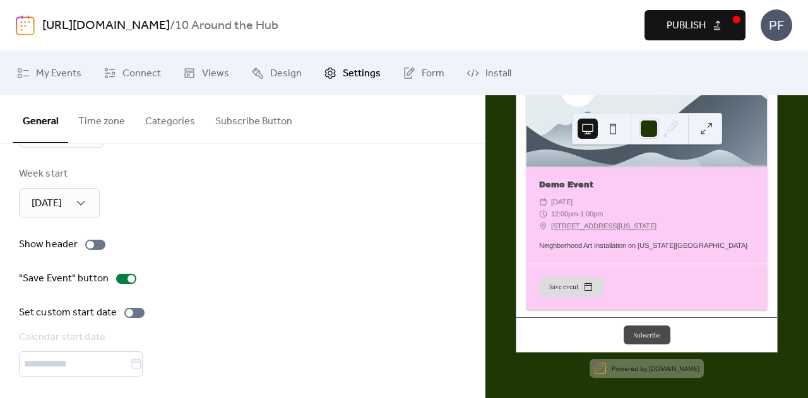
scroll to position [181, 0]
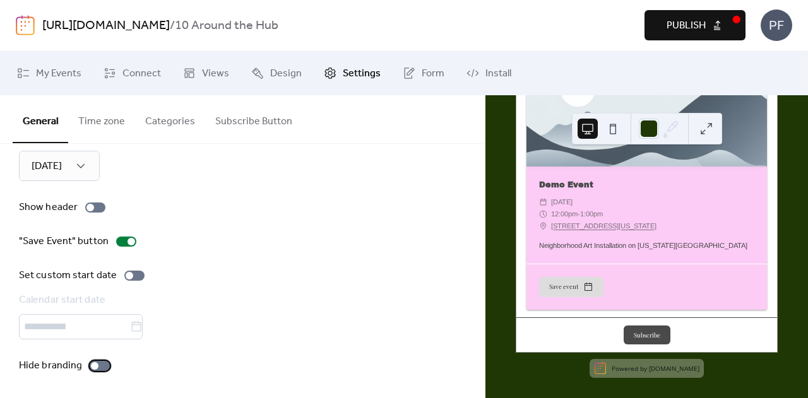
click at [103, 371] on label "Hide branding" at bounding box center [67, 366] width 96 height 15
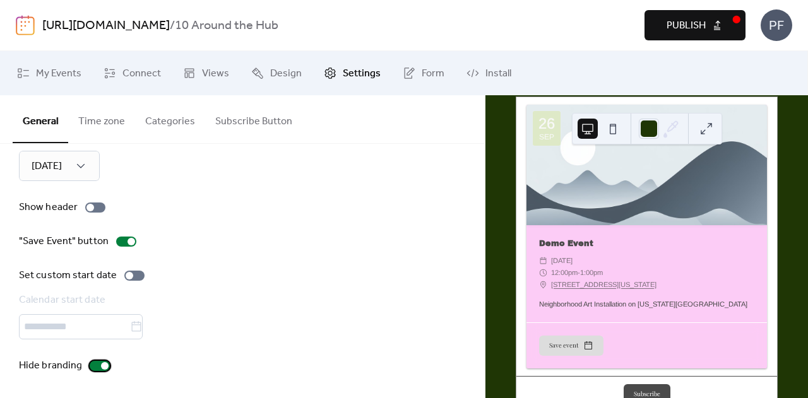
scroll to position [96, 0]
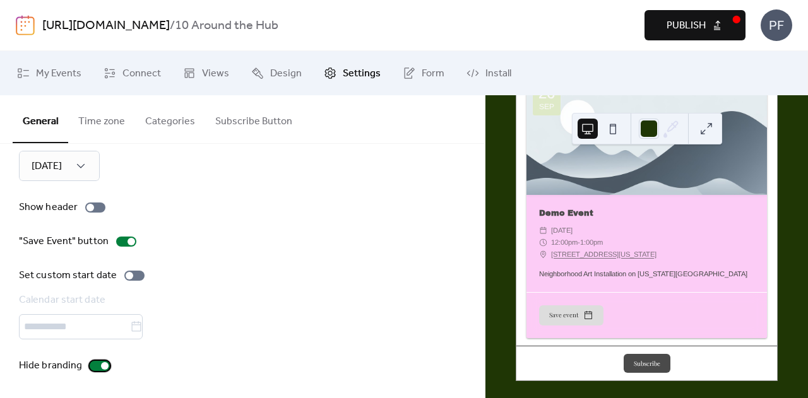
click at [98, 361] on div at bounding box center [100, 366] width 20 height 10
click at [95, 364] on div at bounding box center [95, 366] width 8 height 8
click at [119, 118] on button "Time zone" at bounding box center [101, 118] width 67 height 47
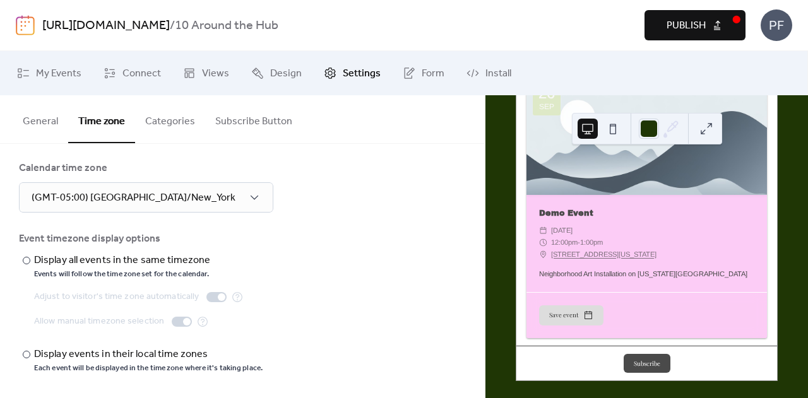
click at [167, 110] on button "Categories" at bounding box center [170, 118] width 70 height 47
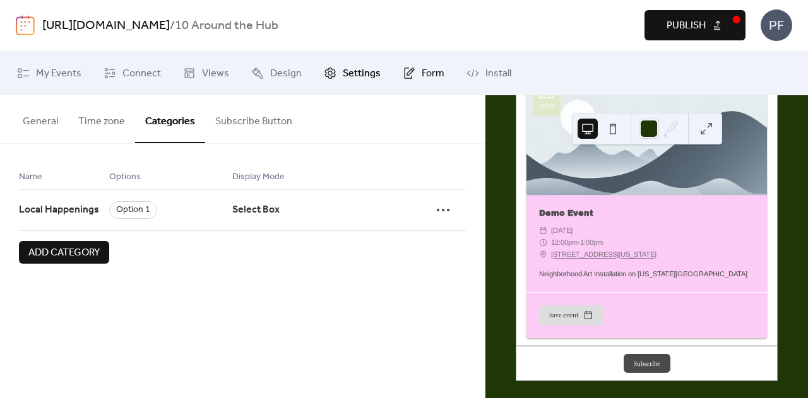
click at [406, 65] on link "Form" at bounding box center [423, 73] width 61 height 34
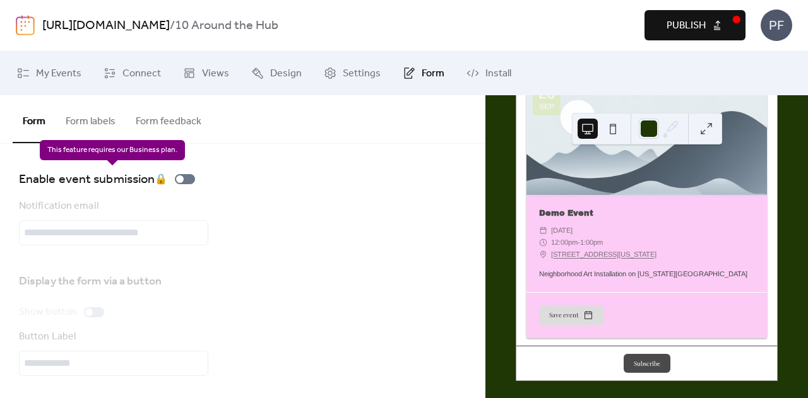
click at [188, 172] on div "Enable event submission 🔒" at bounding box center [109, 179] width 181 height 20
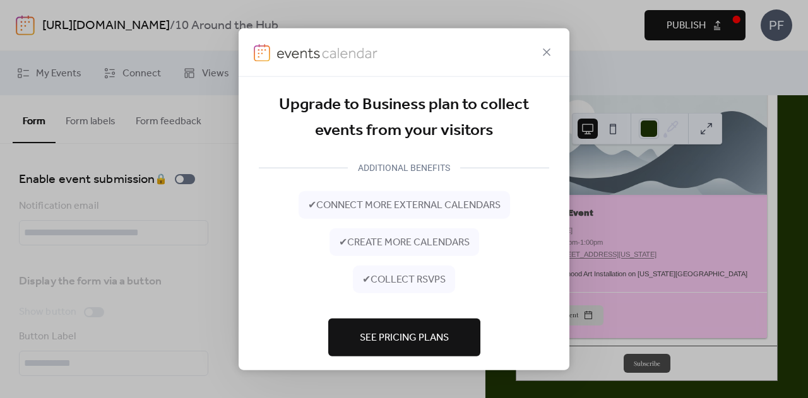
click at [532, 49] on div at bounding box center [404, 52] width 331 height 49
click at [549, 47] on icon at bounding box center [546, 51] width 15 height 15
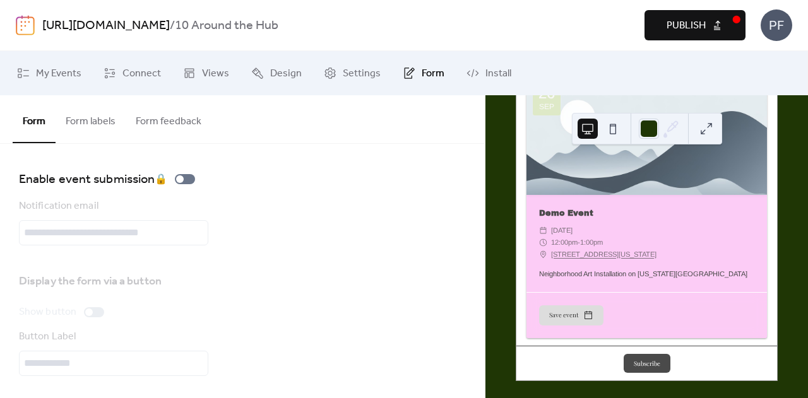
click at [100, 124] on button "Form labels" at bounding box center [91, 118] width 70 height 47
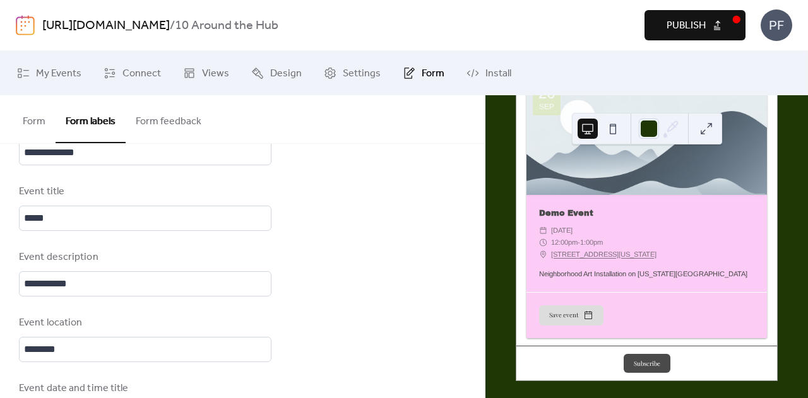
scroll to position [695, 0]
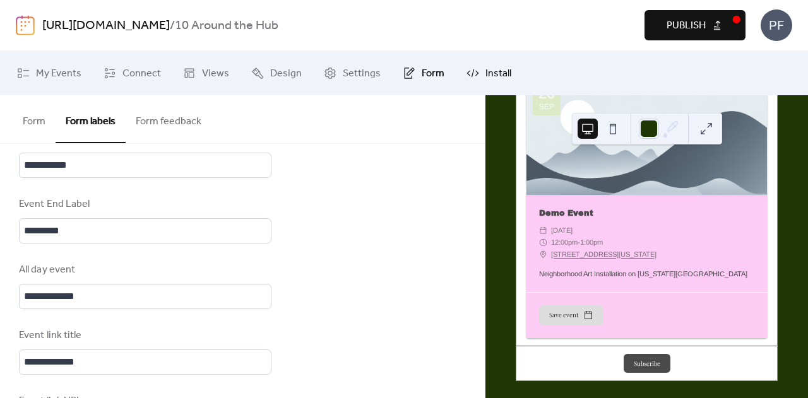
click at [475, 71] on link "Install" at bounding box center [489, 73] width 64 height 34
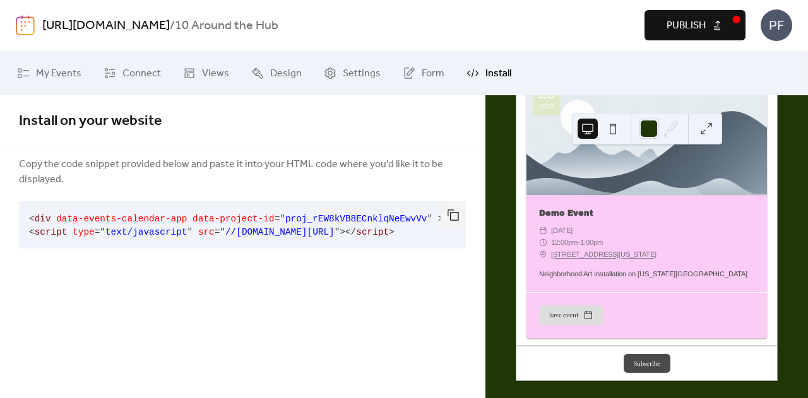
click at [200, 242] on pre "< div data-events-calendar-app data-project-id = " proj_rEW8kVB8ECnklqNeEwvVv "…" at bounding box center [232, 224] width 427 height 47
click at [460, 218] on button "button" at bounding box center [453, 215] width 25 height 28
click at [93, 28] on link "[URL][DOMAIN_NAME]" at bounding box center [106, 26] width 128 height 24
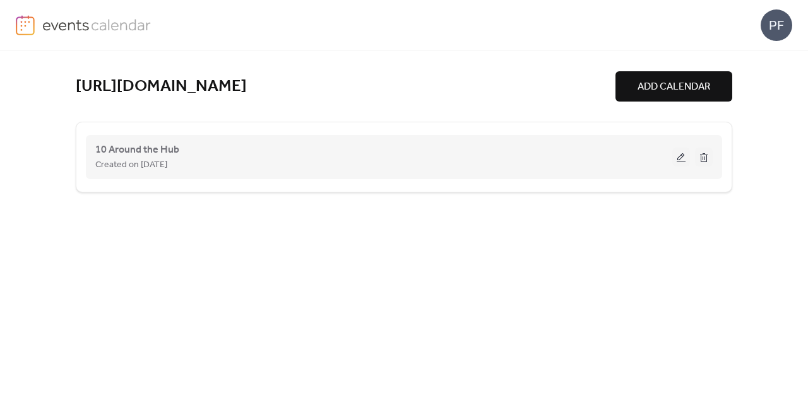
click at [677, 160] on button at bounding box center [681, 157] width 18 height 19
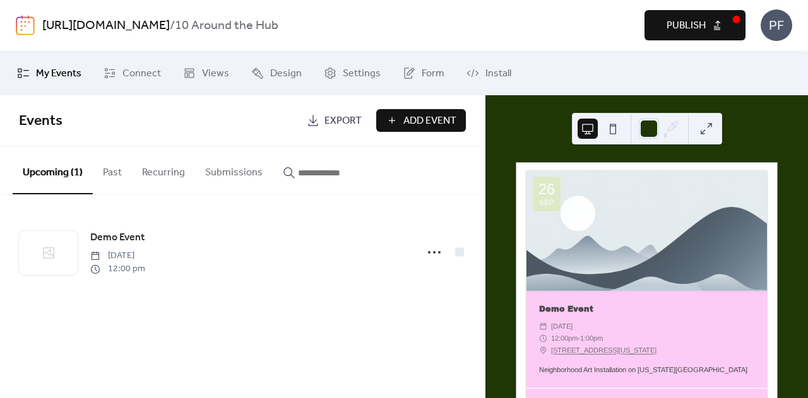
click at [323, 113] on link "Export" at bounding box center [334, 120] width 74 height 23
click at [715, 20] on button "Publish" at bounding box center [695, 25] width 101 height 30
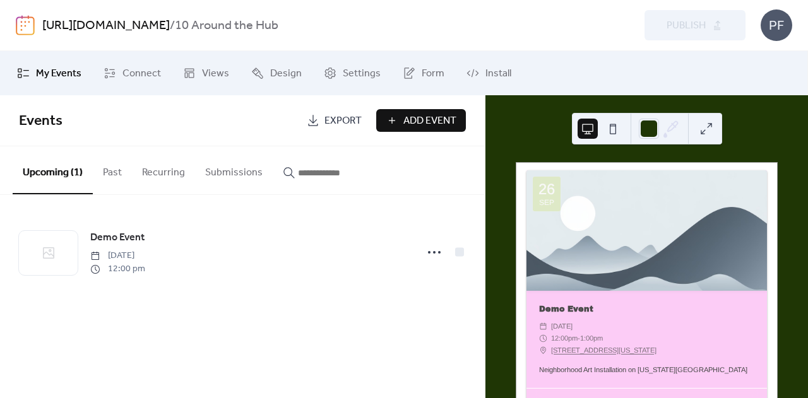
click at [170, 22] on link "[URL][DOMAIN_NAME]" at bounding box center [106, 26] width 128 height 24
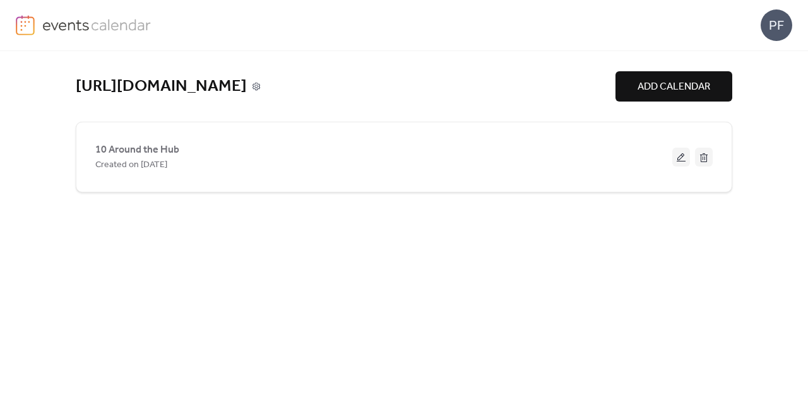
click at [261, 83] on icon at bounding box center [256, 86] width 9 height 9
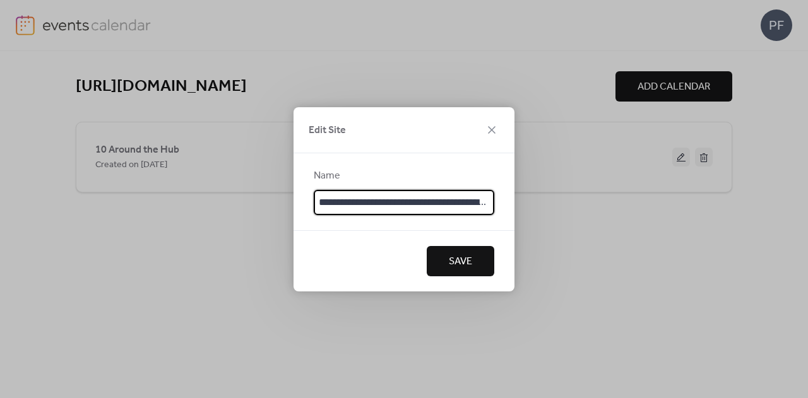
click at [466, 261] on span "Save" at bounding box center [460, 261] width 23 height 15
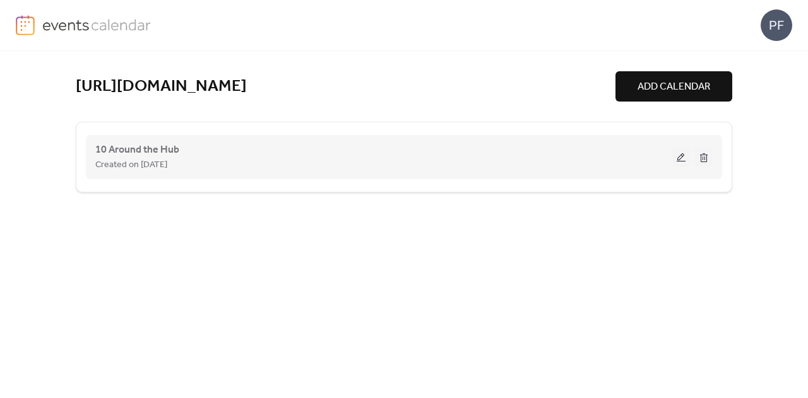
click at [527, 168] on div "Created on [DATE]" at bounding box center [383, 164] width 577 height 15
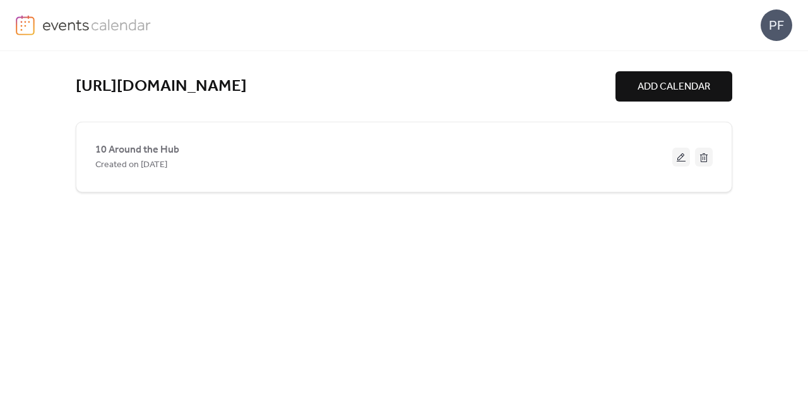
drag, startPoint x: 679, startPoint y: 155, endPoint x: 664, endPoint y: 154, distance: 15.2
click at [678, 155] on button at bounding box center [681, 157] width 18 height 19
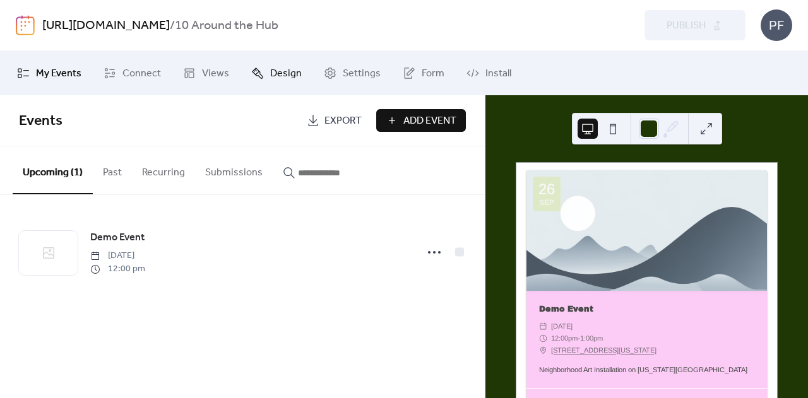
click at [297, 71] on span "Design" at bounding box center [286, 73] width 32 height 15
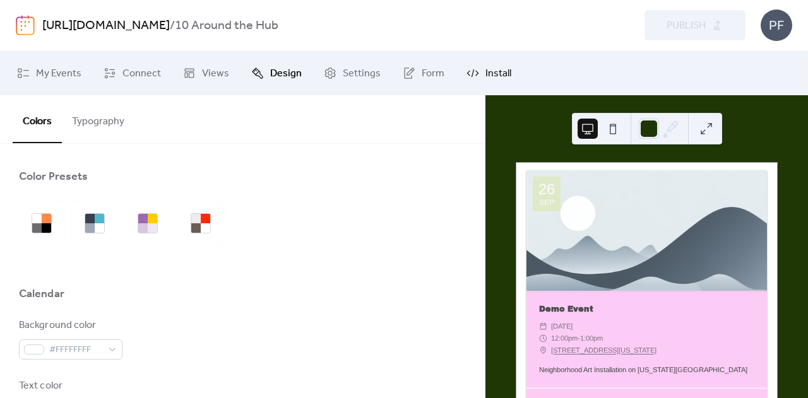
click at [498, 63] on link "Install" at bounding box center [489, 73] width 64 height 34
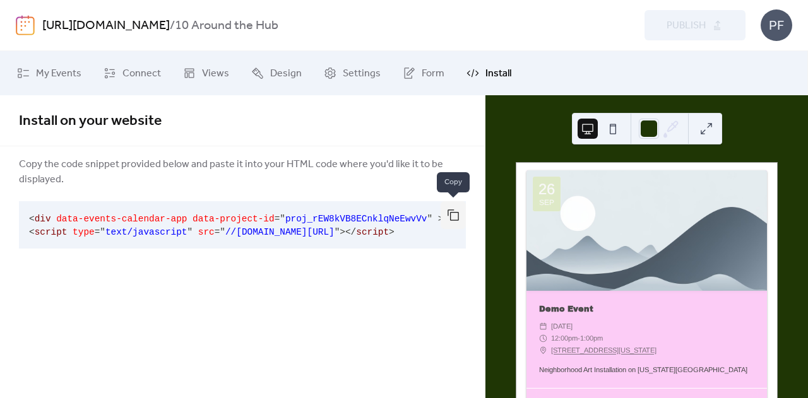
click at [446, 215] on button "button" at bounding box center [453, 215] width 25 height 28
click at [25, 21] on img at bounding box center [25, 25] width 19 height 20
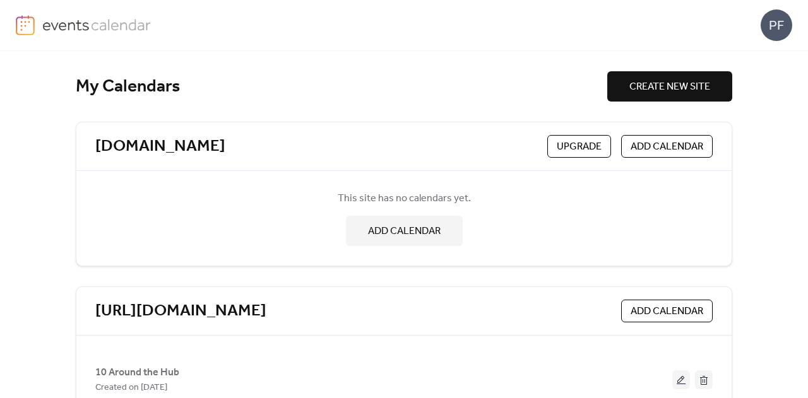
click at [397, 294] on div "[URL][DOMAIN_NAME] ADD CALENDAR" at bounding box center [403, 311] width 655 height 49
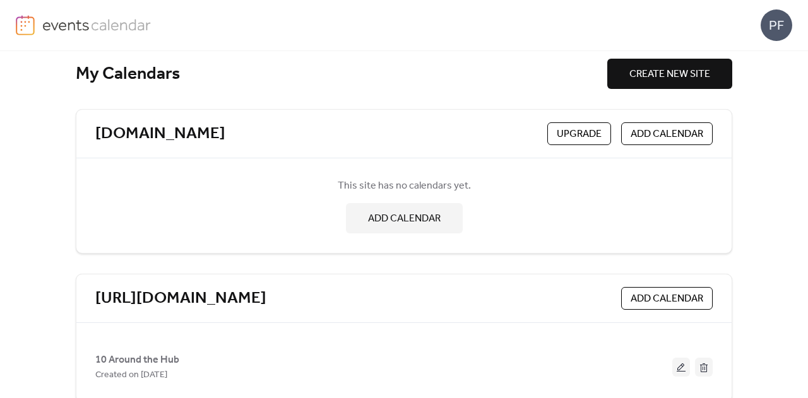
scroll to position [35, 0]
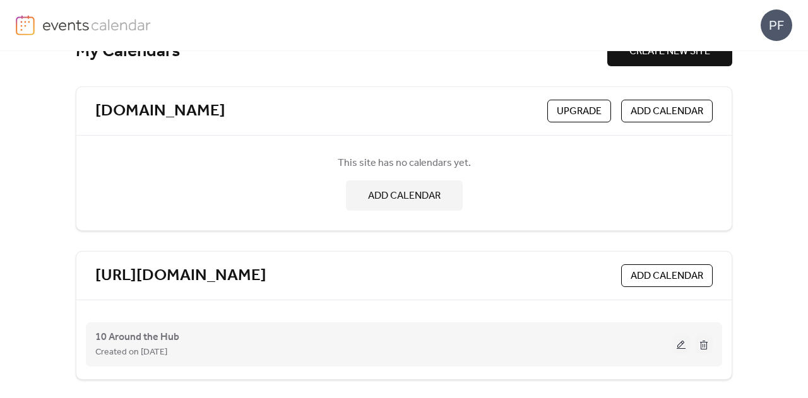
click at [678, 343] on button at bounding box center [681, 344] width 18 height 19
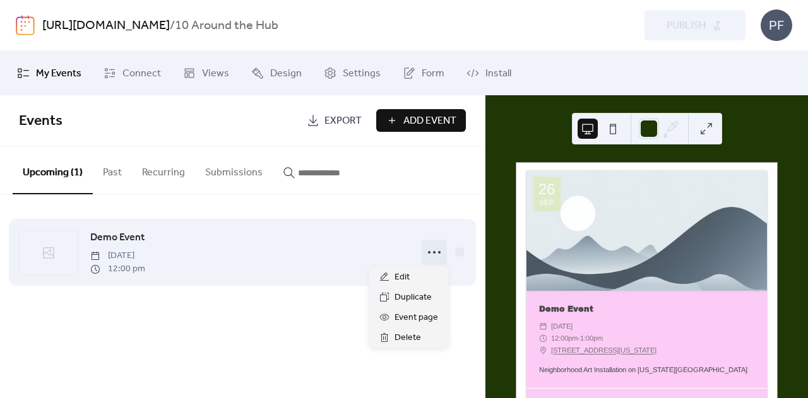
click at [431, 248] on icon at bounding box center [434, 252] width 20 height 20
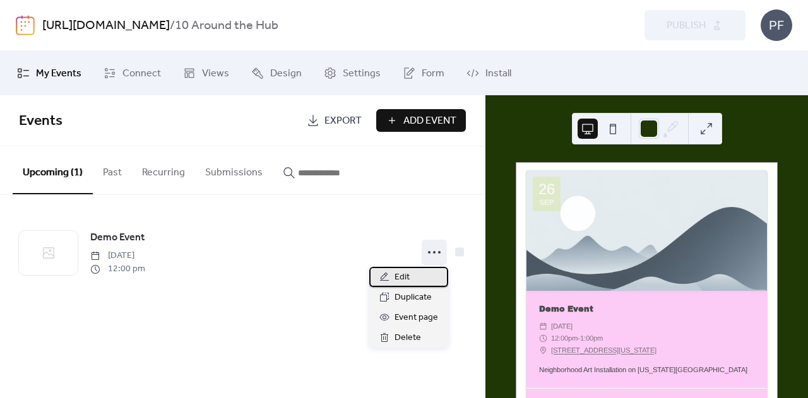
click at [387, 272] on icon at bounding box center [384, 277] width 10 height 10
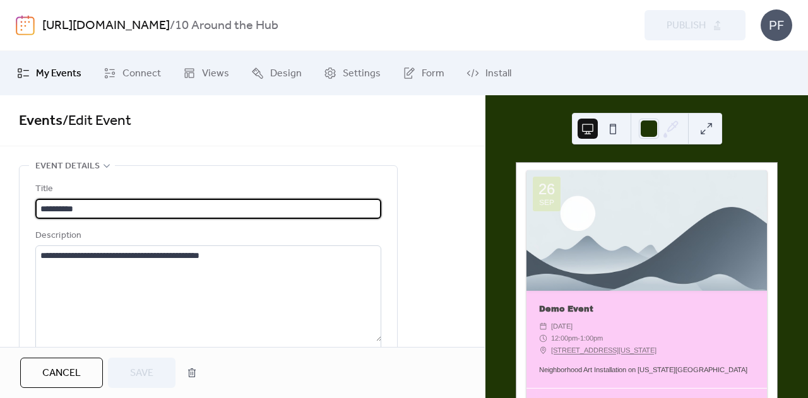
click at [170, 20] on link "[URL][DOMAIN_NAME]" at bounding box center [106, 26] width 128 height 24
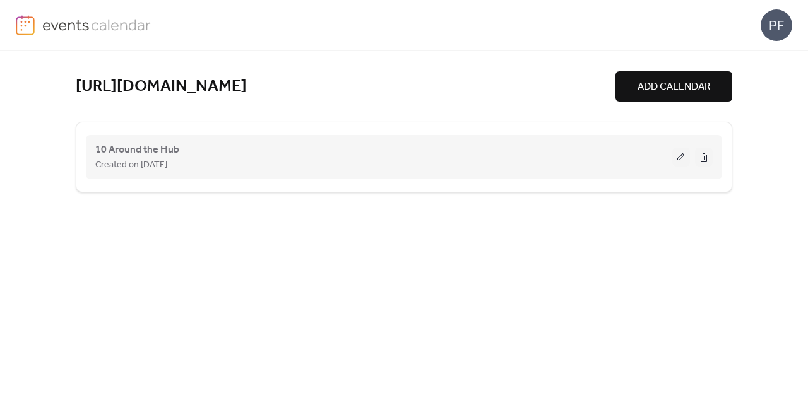
click at [182, 143] on div "10 Around the Hub Created on [DATE]" at bounding box center [403, 157] width 617 height 51
click at [212, 147] on div "10 Around the Hub Created on [DATE]" at bounding box center [383, 157] width 577 height 30
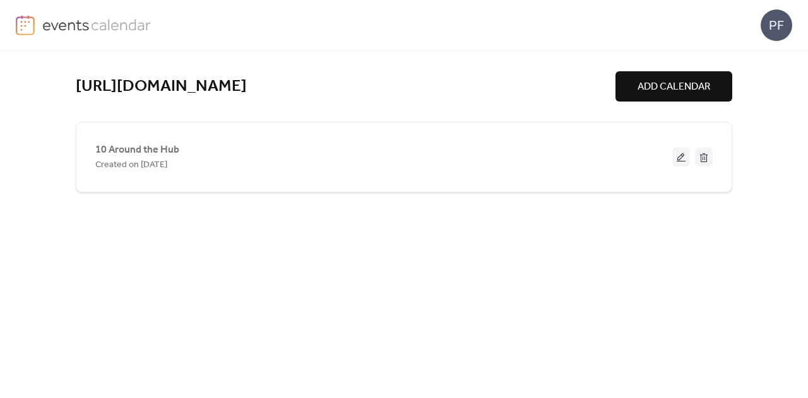
drag, startPoint x: 342, startPoint y: 221, endPoint x: 347, endPoint y: 214, distance: 8.6
click at [347, 214] on div "[URL][DOMAIN_NAME] ADD CALENDAR 10 Around the Hub Created on [DATE]" at bounding box center [404, 224] width 657 height 347
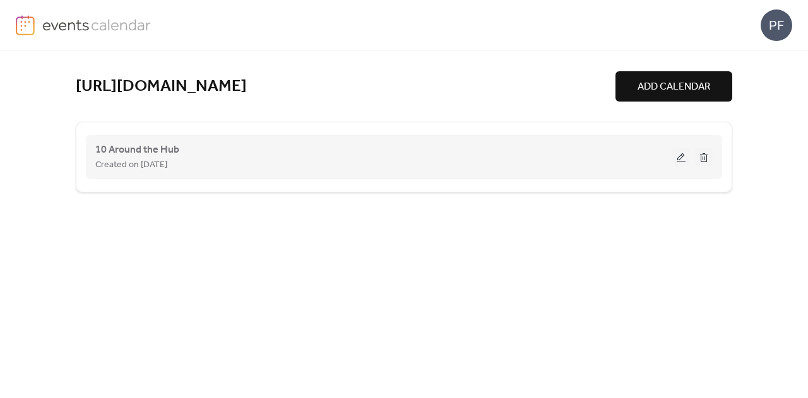
click at [529, 151] on div "10 Around the Hub Created on [DATE]" at bounding box center [383, 157] width 577 height 30
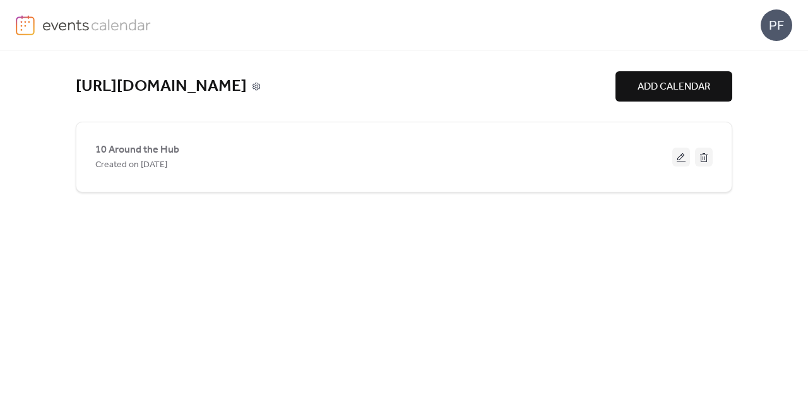
click at [260, 83] on icon at bounding box center [257, 87] width 8 height 8
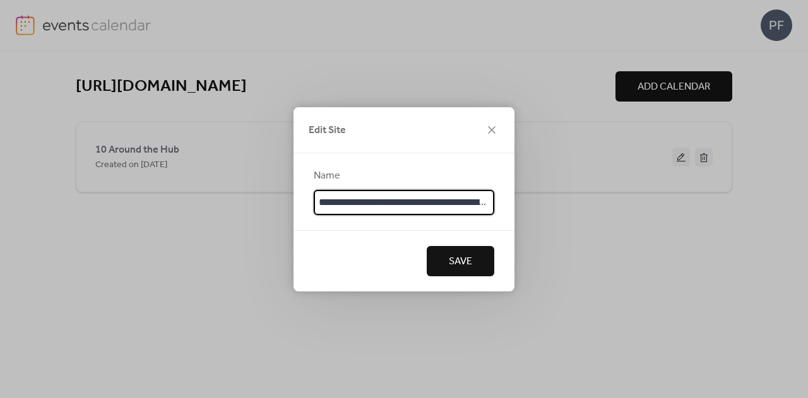
scroll to position [0, 96]
drag, startPoint x: 445, startPoint y: 201, endPoint x: 722, endPoint y: 181, distance: 278.0
click at [719, 180] on div "**********" at bounding box center [404, 199] width 808 height 398
type input "**********"
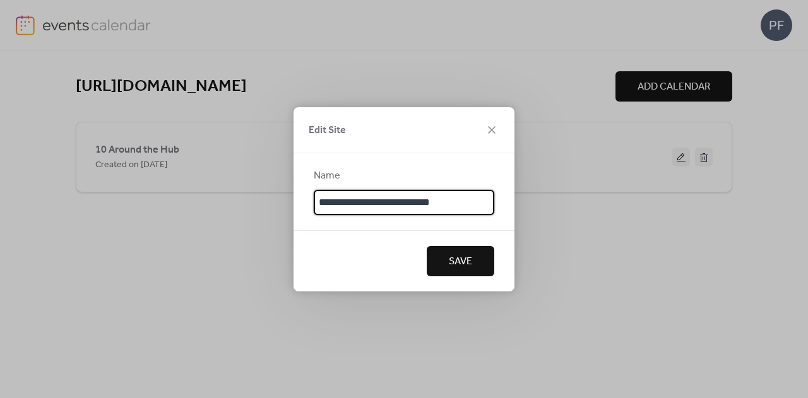
click at [483, 254] on button "Save" at bounding box center [461, 261] width 68 height 30
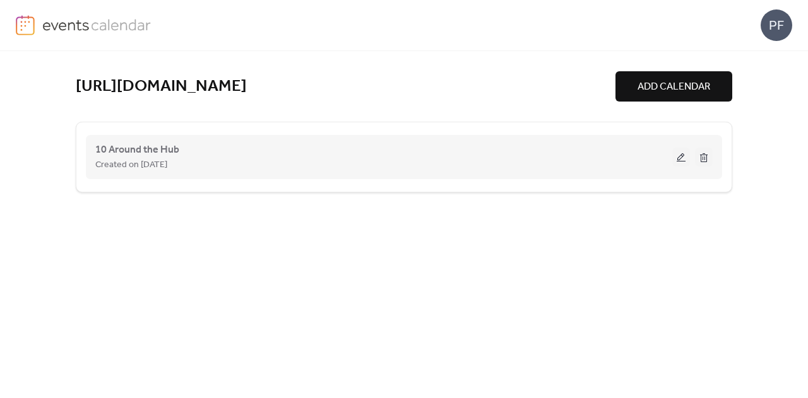
click at [679, 156] on button at bounding box center [681, 157] width 18 height 19
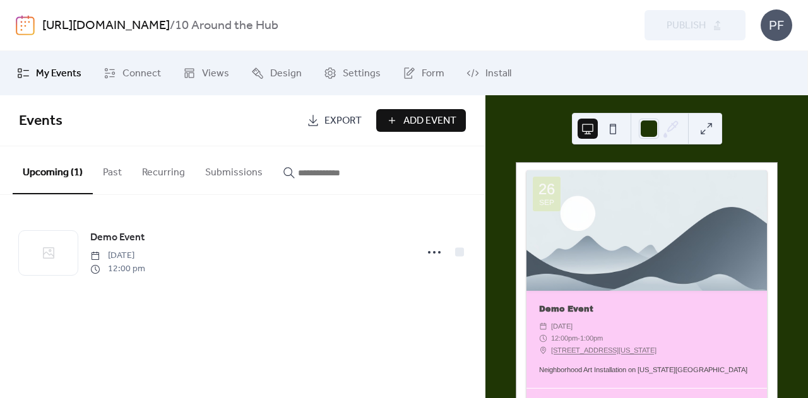
click at [170, 23] on link "[URL][DOMAIN_NAME]" at bounding box center [106, 26] width 128 height 24
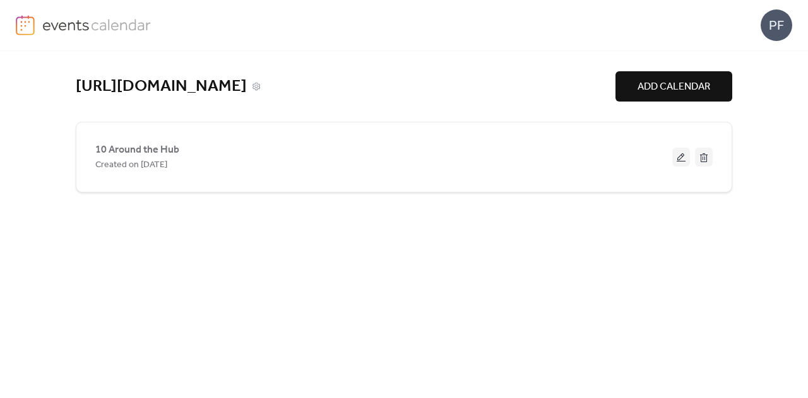
click at [299, 81] on div "[URL][DOMAIN_NAME]" at bounding box center [346, 86] width 540 height 21
click at [261, 85] on icon at bounding box center [256, 86] width 9 height 9
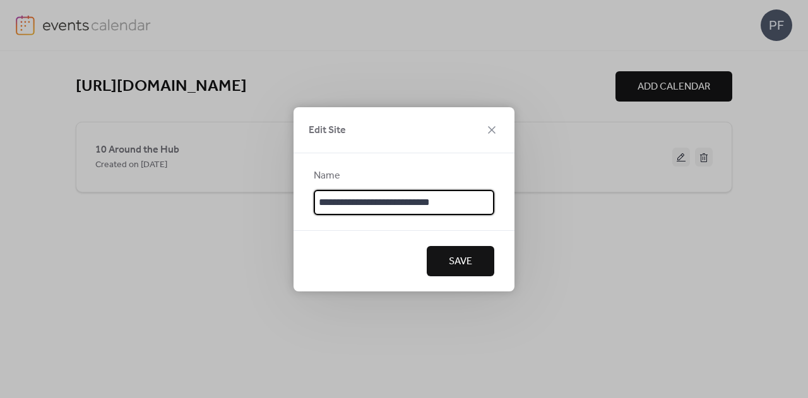
drag, startPoint x: 350, startPoint y: 201, endPoint x: 210, endPoint y: 214, distance: 140.8
click at [212, 203] on div "**********" at bounding box center [404, 199] width 808 height 398
click at [422, 203] on input "**********" at bounding box center [404, 202] width 181 height 25
type input "**********"
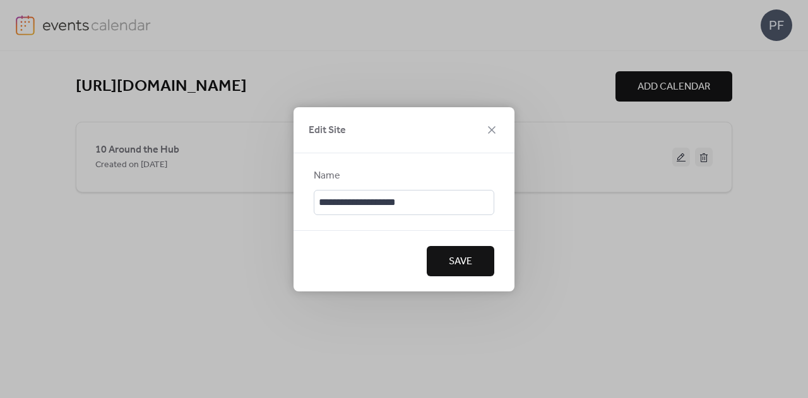
click at [477, 278] on div "Save" at bounding box center [404, 260] width 221 height 61
click at [475, 254] on button "Save" at bounding box center [461, 261] width 68 height 30
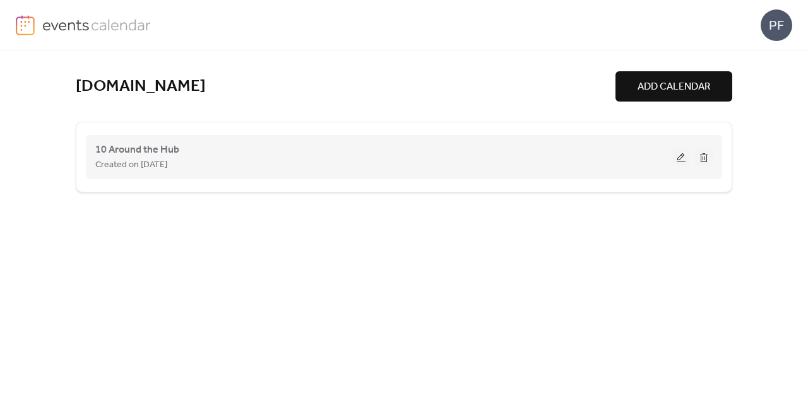
click at [189, 152] on div "10 Around the Hub Created on [DATE]" at bounding box center [383, 157] width 577 height 30
click at [679, 159] on button at bounding box center [681, 157] width 18 height 19
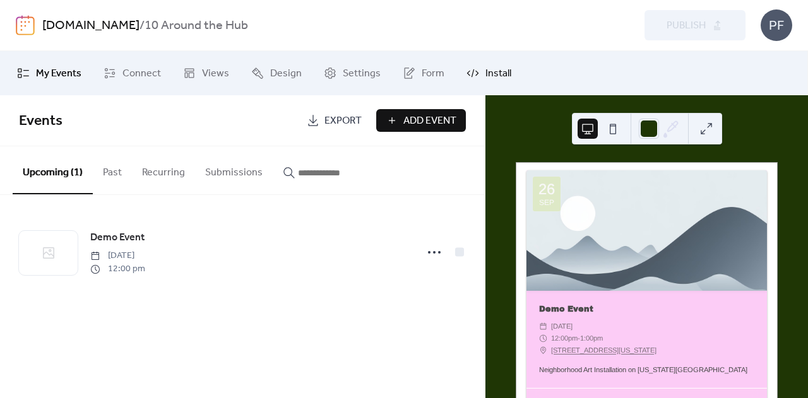
click at [495, 67] on span "Install" at bounding box center [499, 73] width 26 height 15
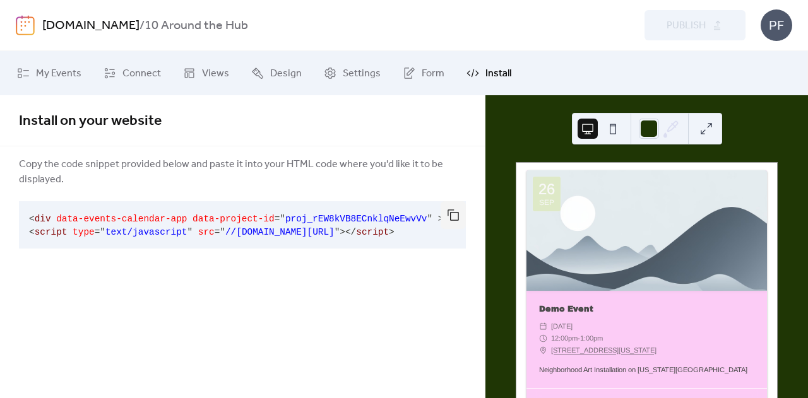
click at [467, 66] on link "Install" at bounding box center [489, 73] width 64 height 34
click at [474, 76] on icon at bounding box center [473, 73] width 13 height 13
drag, startPoint x: 704, startPoint y: 126, endPoint x: 692, endPoint y: 124, distance: 12.1
click at [704, 126] on button at bounding box center [706, 129] width 20 height 20
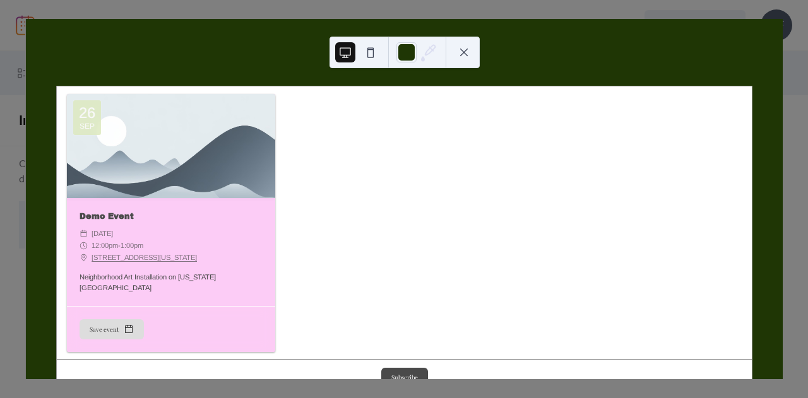
click at [461, 40] on div at bounding box center [405, 53] width 150 height 32
click at [461, 45] on button at bounding box center [464, 52] width 20 height 20
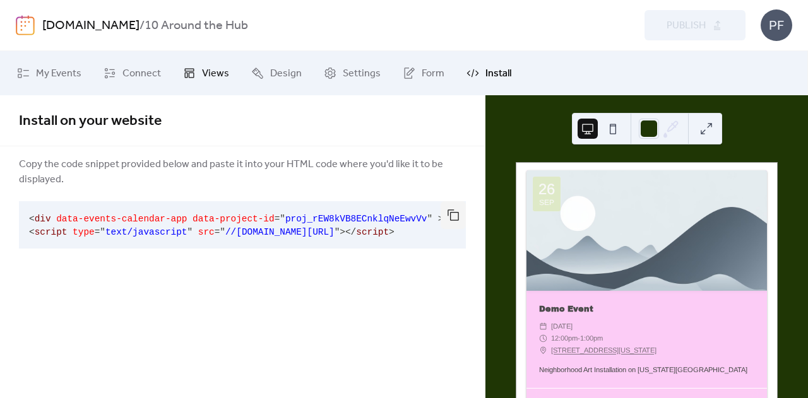
click at [215, 71] on span "Views" at bounding box center [215, 73] width 27 height 15
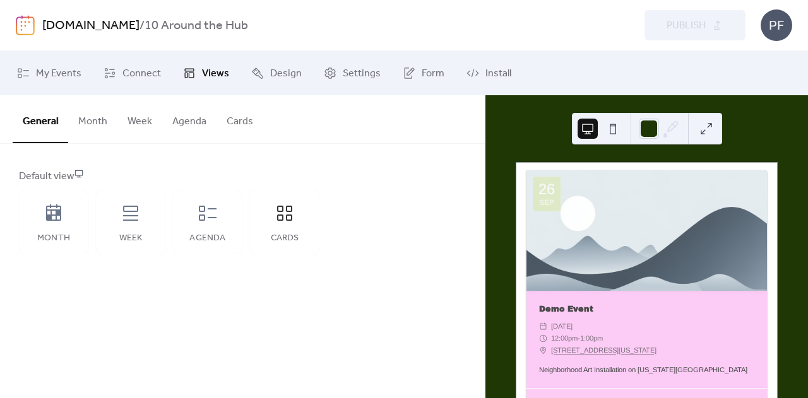
click at [136, 117] on button "Week" at bounding box center [139, 118] width 45 height 47
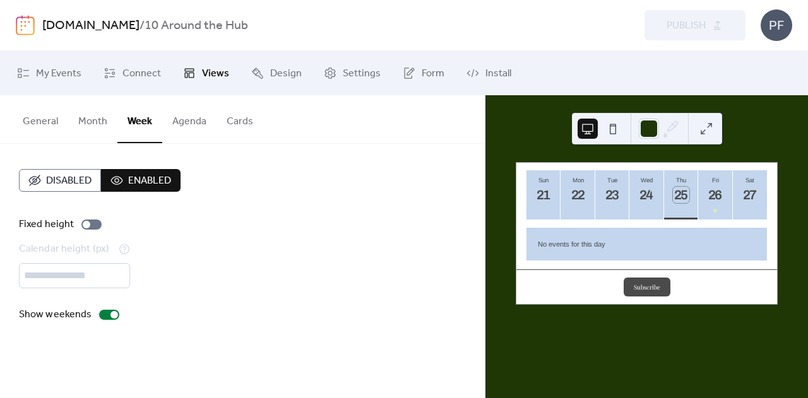
click at [647, 278] on button "Subscribe" at bounding box center [647, 287] width 47 height 19
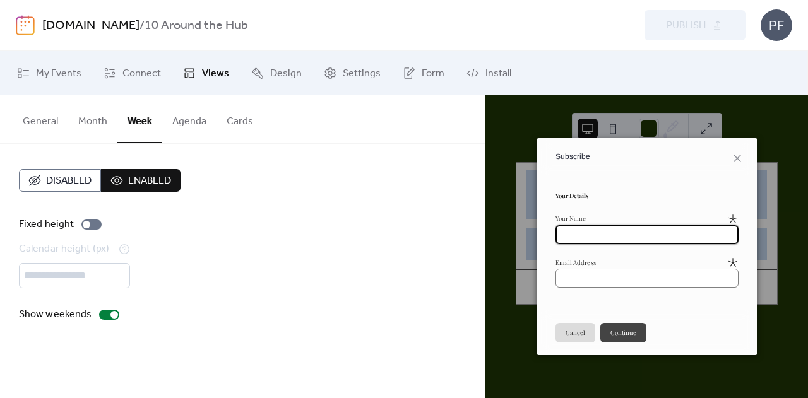
click at [576, 329] on button "Cancel" at bounding box center [576, 332] width 40 height 19
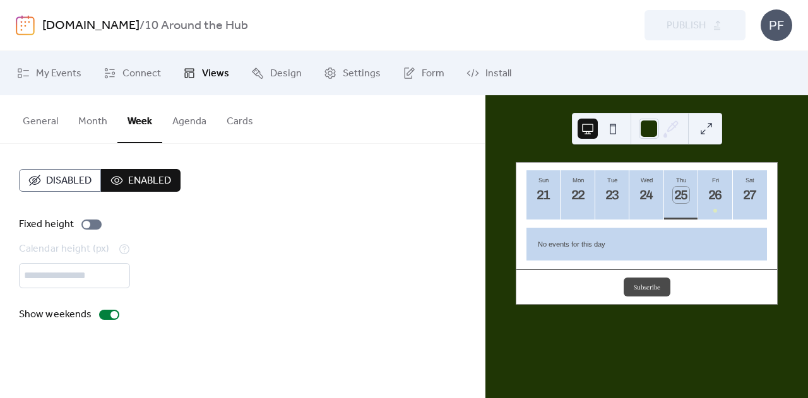
click at [100, 113] on button "Month" at bounding box center [92, 118] width 49 height 47
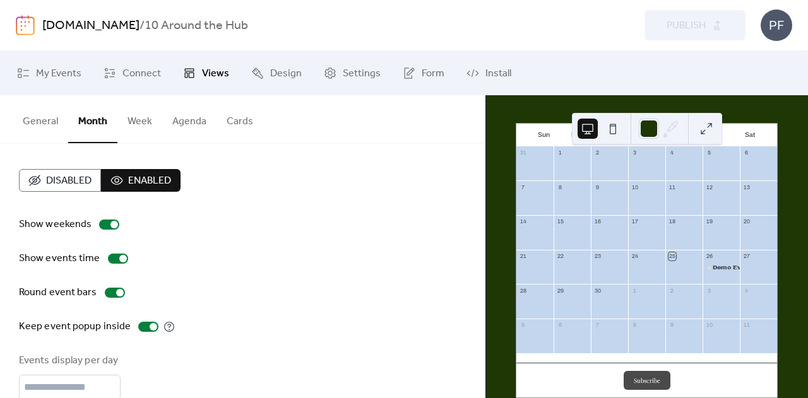
scroll to position [58, 0]
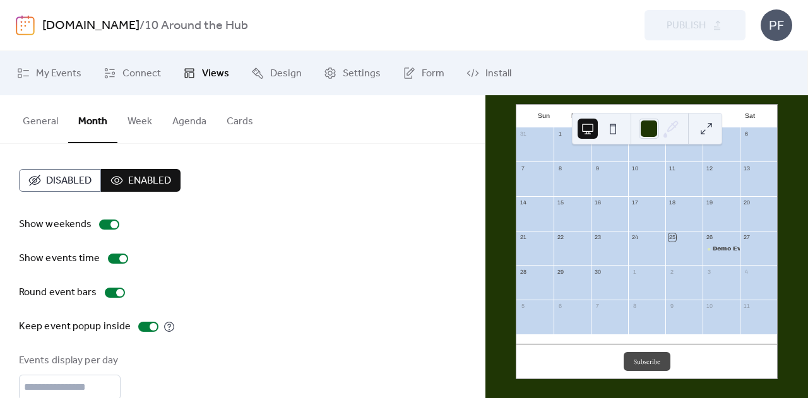
click at [718, 347] on div "Subscribe" at bounding box center [646, 361] width 261 height 35
drag, startPoint x: 708, startPoint y: 342, endPoint x: 393, endPoint y: 24, distance: 447.8
click at [393, 24] on div "[DOMAIN_NAME] / 10 Around the Hub" at bounding box center [242, 26] width 400 height 24
click at [38, 24] on div "[DOMAIN_NAME] / 10 Around the Hub Preview Publish PF" at bounding box center [404, 25] width 777 height 51
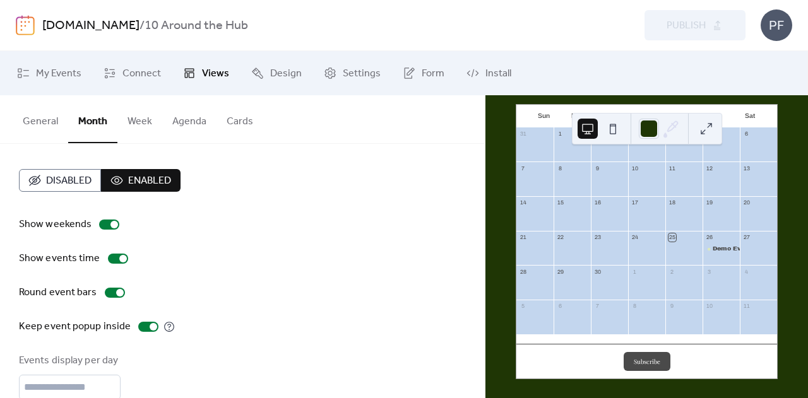
click at [121, 28] on link "[DOMAIN_NAME]" at bounding box center [90, 26] width 97 height 24
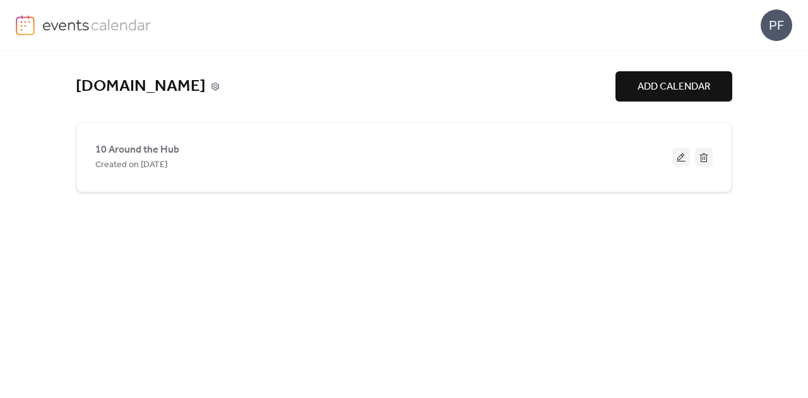
click at [220, 84] on icon at bounding box center [215, 86] width 9 height 9
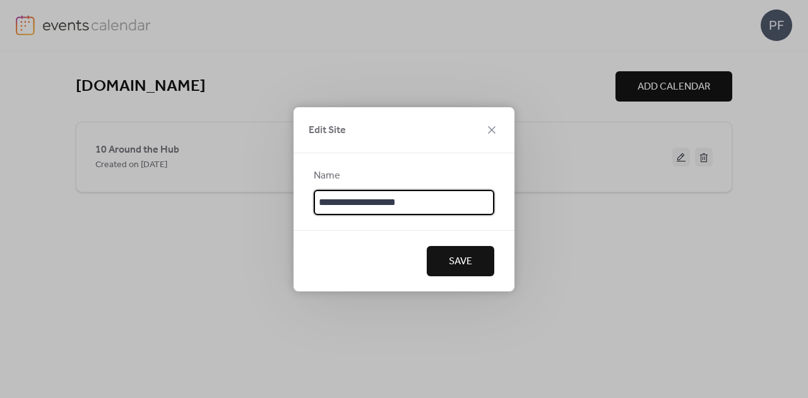
drag, startPoint x: 443, startPoint y: 203, endPoint x: 195, endPoint y: 182, distance: 249.0
click at [200, 183] on div "**********" at bounding box center [404, 199] width 808 height 398
type input "**********"
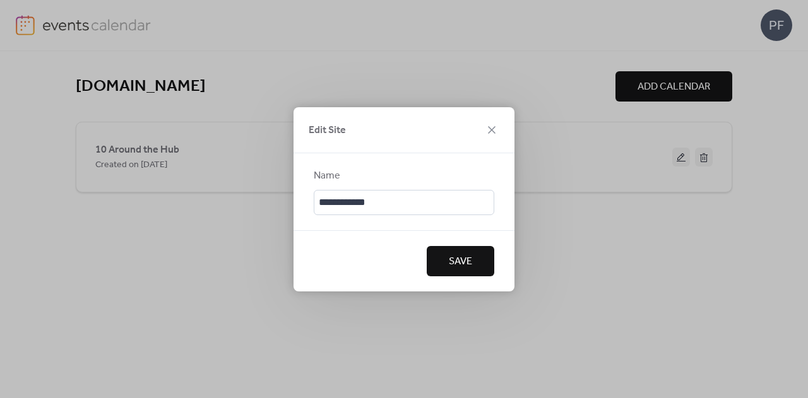
click at [458, 259] on span "Save" at bounding box center [460, 261] width 23 height 15
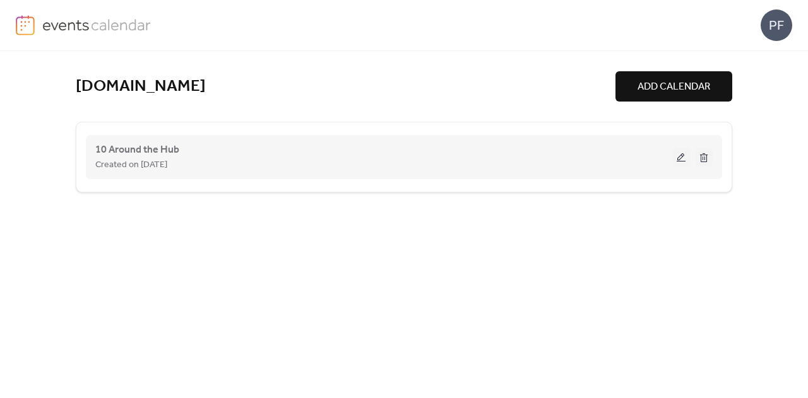
click at [686, 157] on button at bounding box center [681, 157] width 18 height 19
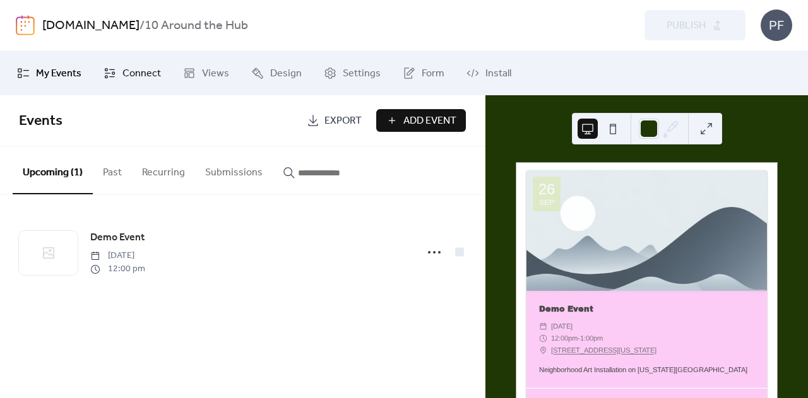
click at [153, 76] on span "Connect" at bounding box center [141, 73] width 39 height 15
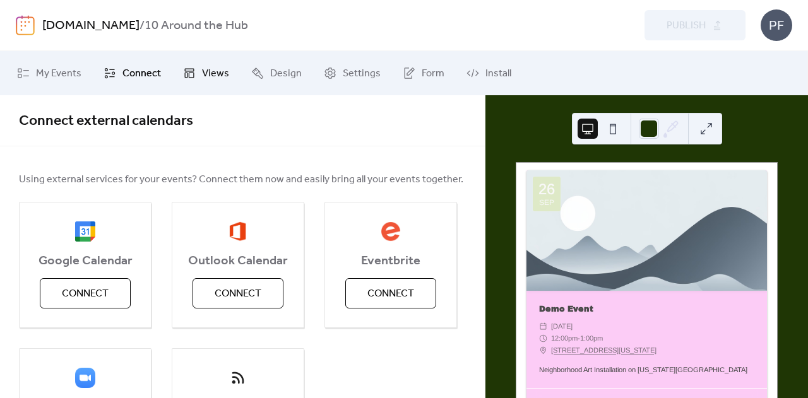
click at [189, 75] on icon at bounding box center [189, 73] width 13 height 13
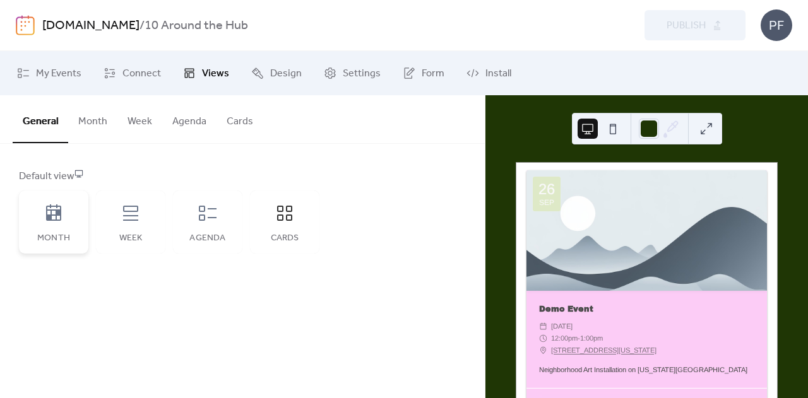
click at [44, 213] on icon at bounding box center [54, 213] width 20 height 20
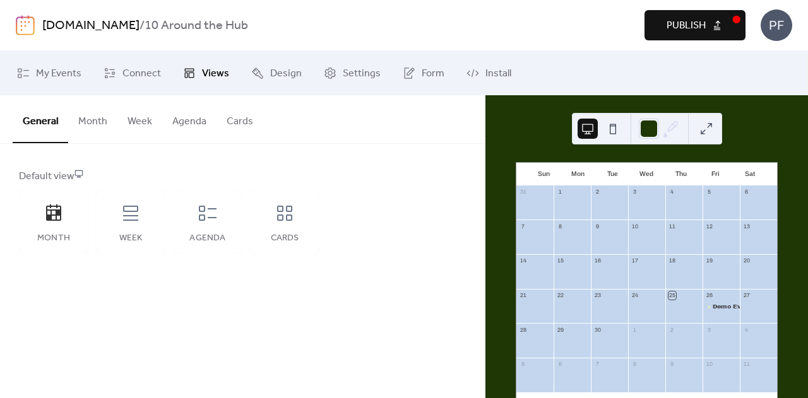
click at [727, 22] on button "Publish" at bounding box center [695, 25] width 101 height 30
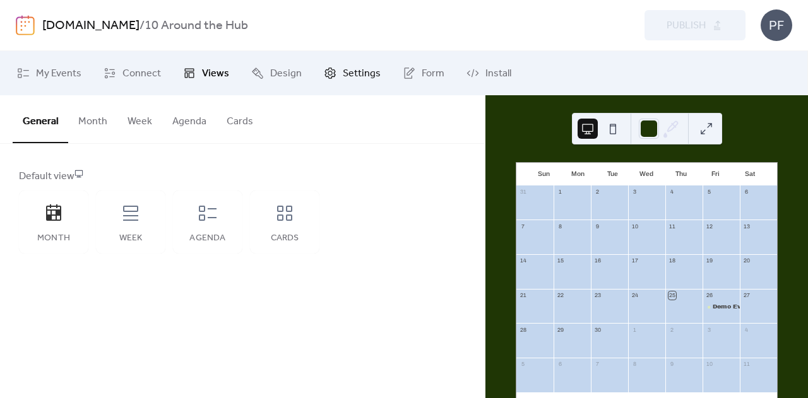
click at [350, 66] on span "Settings" at bounding box center [362, 73] width 38 height 15
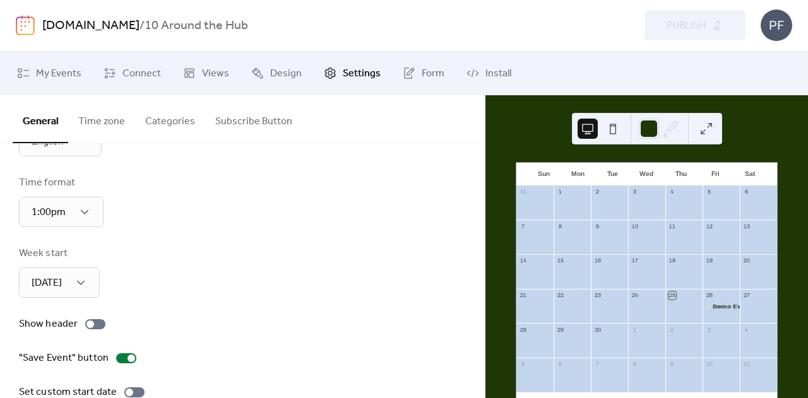
scroll to position [181, 0]
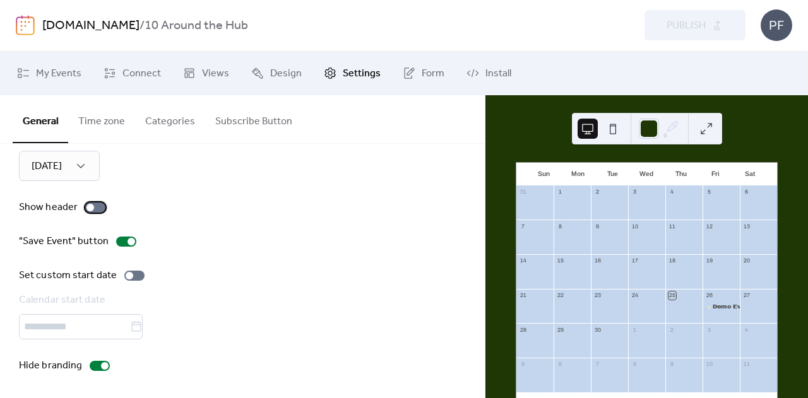
click at [92, 201] on label "Show header" at bounding box center [65, 207] width 92 height 15
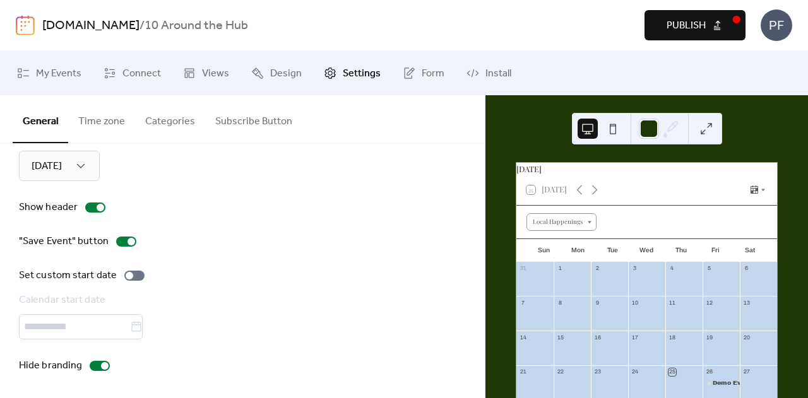
click at [730, 31] on button "Publish" at bounding box center [695, 25] width 101 height 30
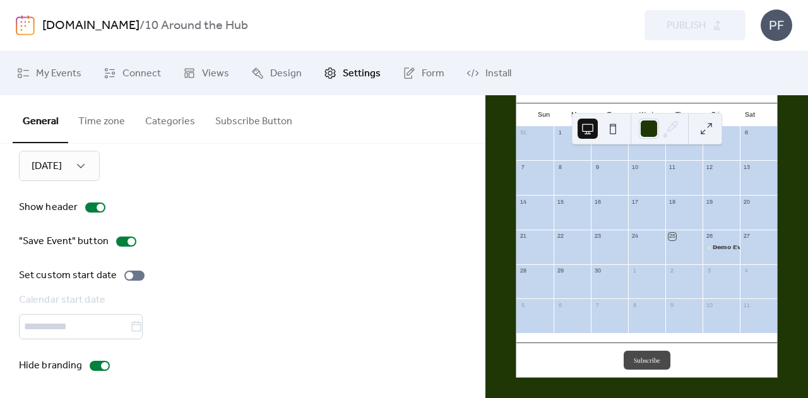
scroll to position [141, 0]
drag, startPoint x: 501, startPoint y: 254, endPoint x: 412, endPoint y: 68, distance: 206.7
click at [412, 68] on link "Form" at bounding box center [423, 73] width 61 height 34
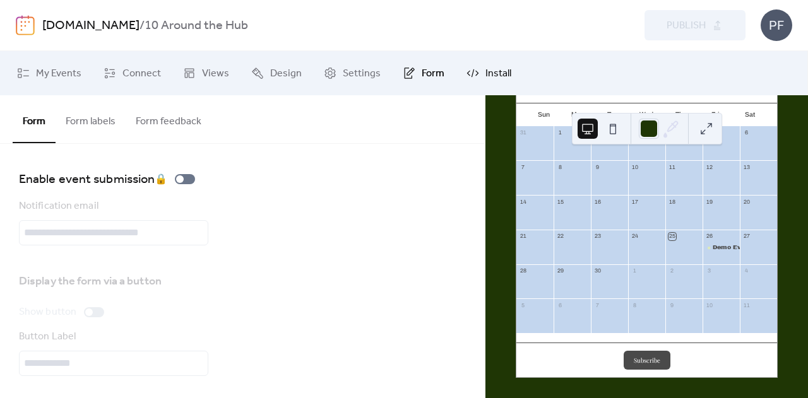
click at [486, 71] on span "Install" at bounding box center [499, 73] width 26 height 15
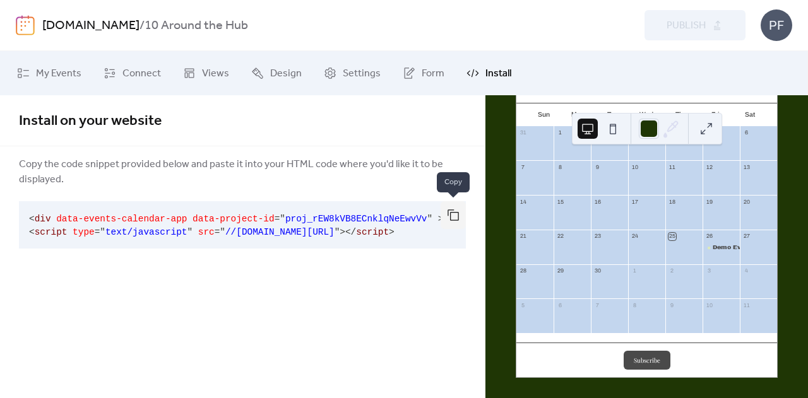
click at [451, 216] on button "button" at bounding box center [453, 215] width 25 height 28
click at [455, 203] on button "button" at bounding box center [453, 215] width 25 height 28
click at [39, 21] on div "[DOMAIN_NAME] / 10 Around the Hub Preview Publish PF" at bounding box center [404, 25] width 777 height 51
click at [59, 28] on link "[DOMAIN_NAME]" at bounding box center [90, 26] width 97 height 24
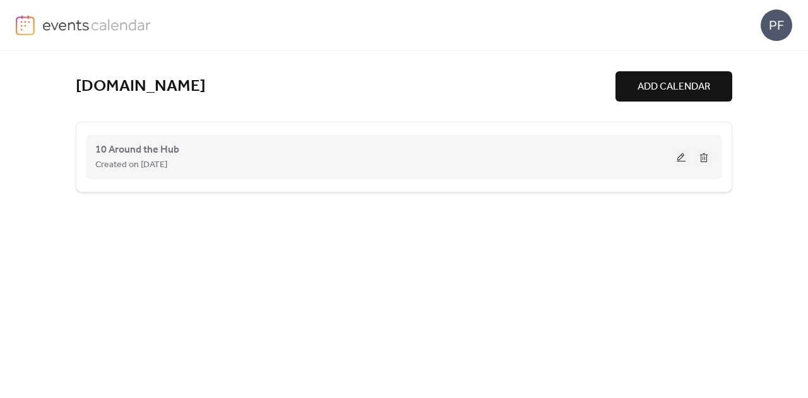
click at [684, 153] on button at bounding box center [681, 157] width 18 height 19
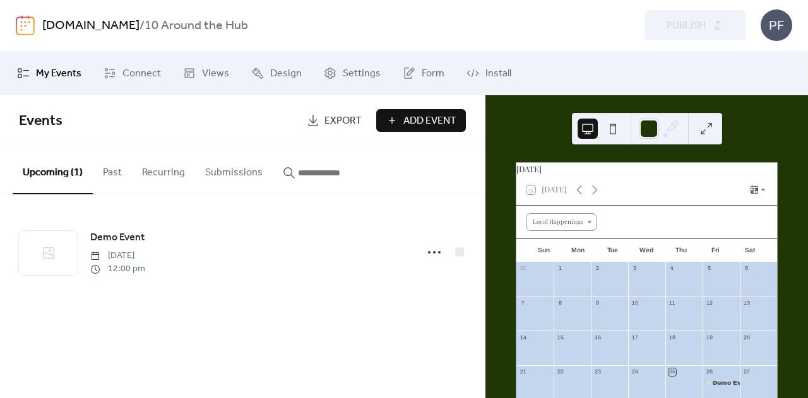
click at [72, 27] on link "[DOMAIN_NAME]" at bounding box center [90, 26] width 97 height 24
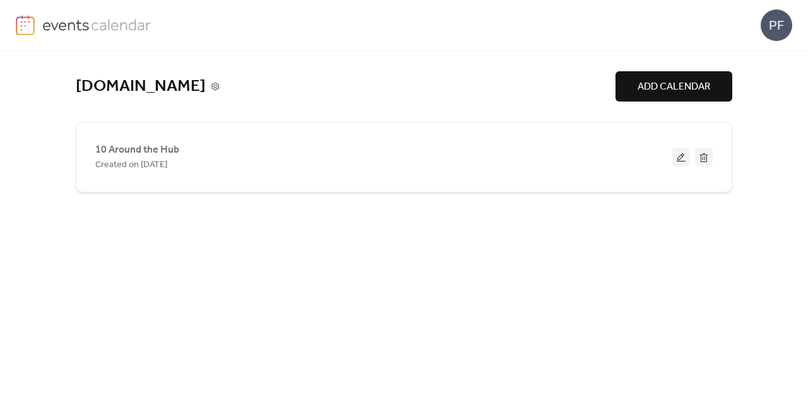
click at [211, 82] on icon at bounding box center [215, 86] width 9 height 9
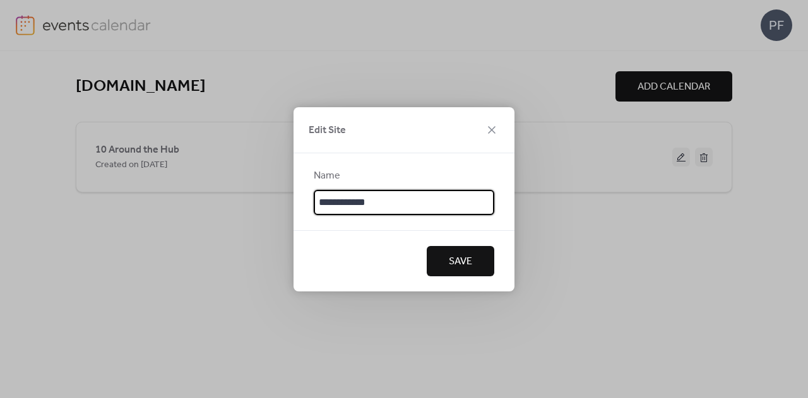
drag, startPoint x: 418, startPoint y: 192, endPoint x: 50, endPoint y: 210, distance: 368.5
click at [0, 227] on div "**********" at bounding box center [404, 199] width 808 height 398
type input "**********"
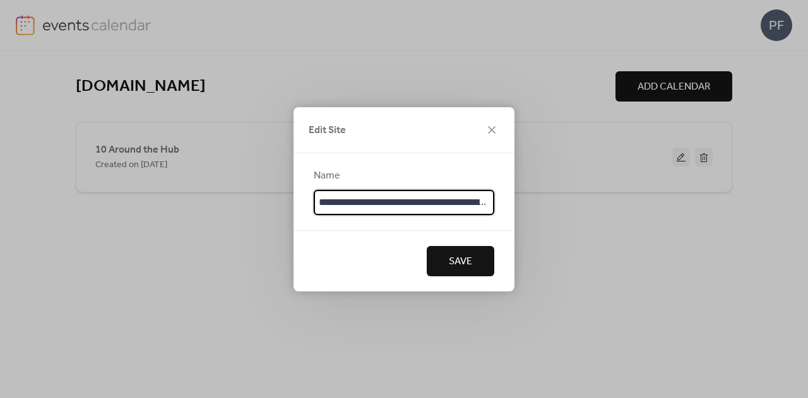
click at [479, 265] on button "Save" at bounding box center [461, 261] width 68 height 30
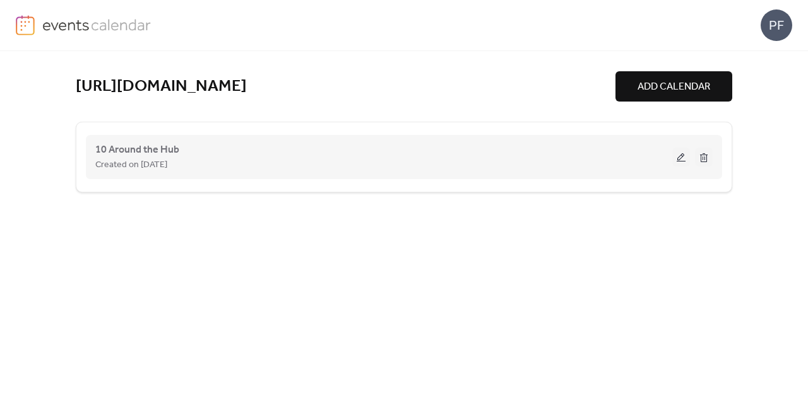
click at [677, 156] on button at bounding box center [681, 157] width 18 height 19
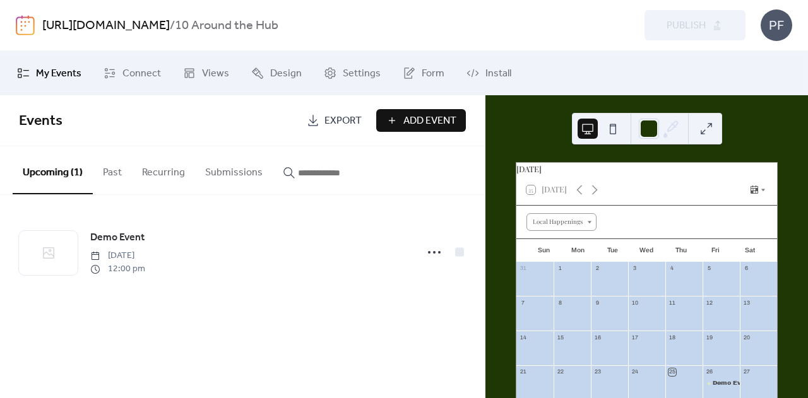
click at [170, 23] on link "[URL][DOMAIN_NAME]" at bounding box center [106, 26] width 128 height 24
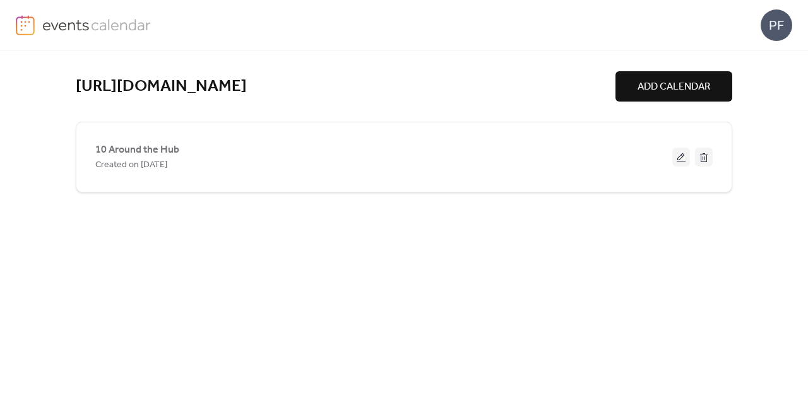
click at [69, 85] on div "[URL][DOMAIN_NAME] ADD CALENDAR 10 Around the Hub Created on [DATE]" at bounding box center [404, 224] width 808 height 347
click at [80, 85] on link "[URL][DOMAIN_NAME]" at bounding box center [161, 86] width 171 height 21
click at [81, 85] on link "[URL][DOMAIN_NAME]" at bounding box center [161, 86] width 171 height 21
click at [683, 152] on button at bounding box center [681, 157] width 18 height 19
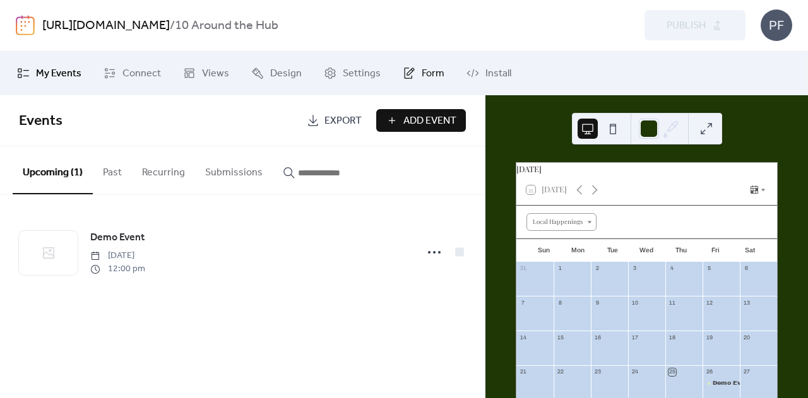
click at [422, 66] on span "Form" at bounding box center [433, 73] width 23 height 15
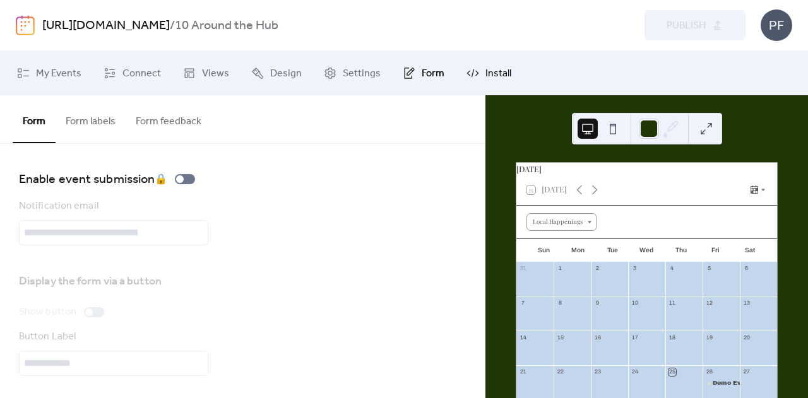
click at [470, 61] on link "Install" at bounding box center [489, 73] width 64 height 34
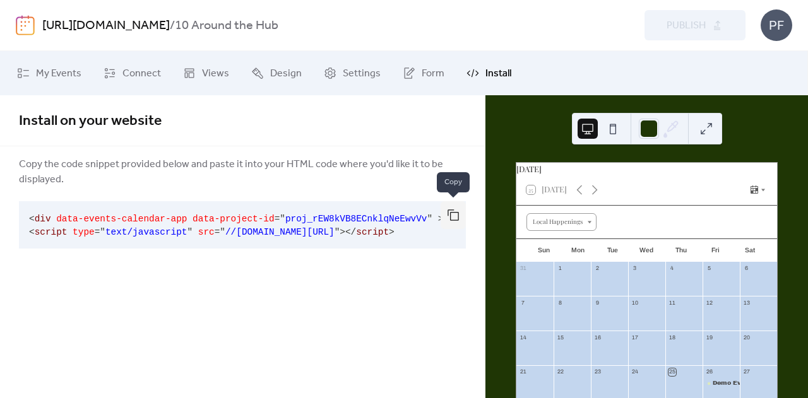
click at [447, 218] on button "button" at bounding box center [453, 215] width 25 height 28
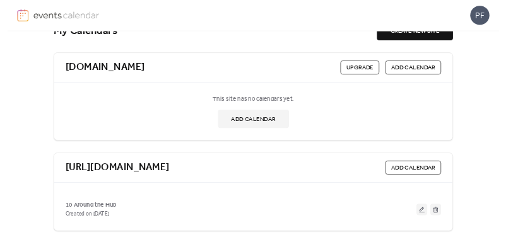
scroll to position [35, 0]
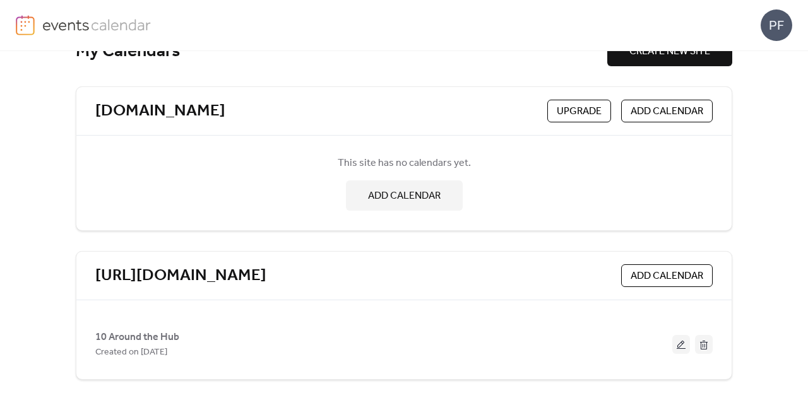
click at [650, 280] on span "ADD CALENDAR" at bounding box center [667, 276] width 73 height 15
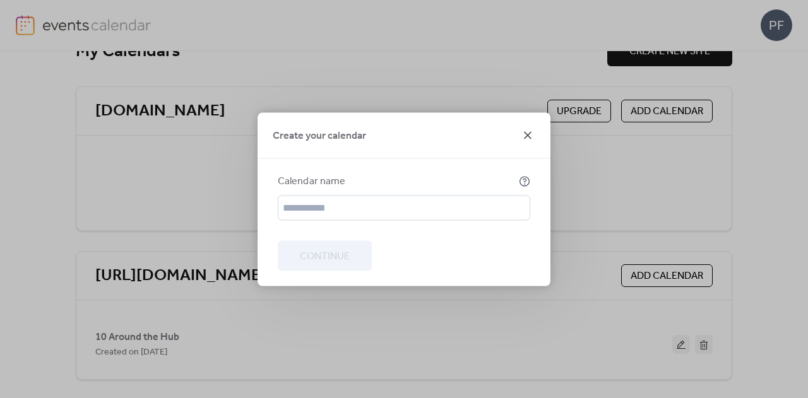
click at [529, 133] on icon at bounding box center [528, 135] width 8 height 8
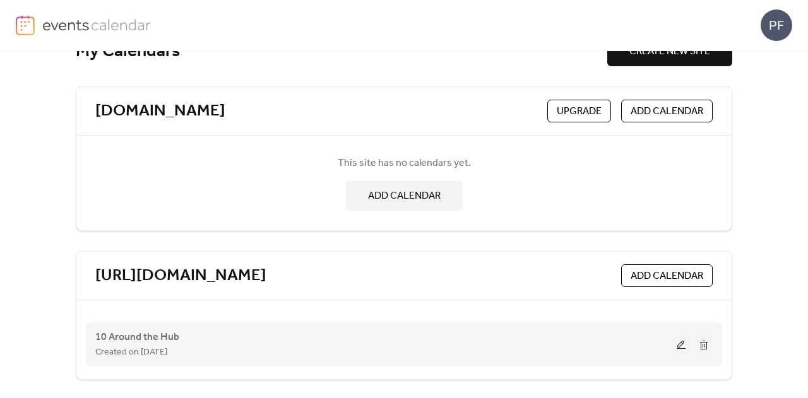
click at [678, 335] on button at bounding box center [681, 344] width 18 height 19
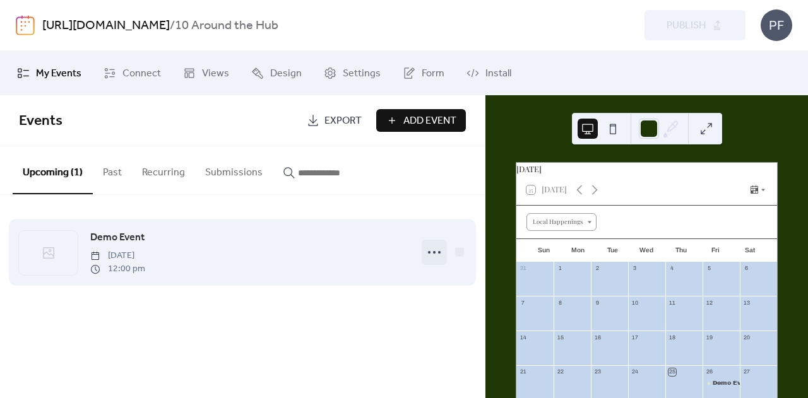
click at [434, 257] on icon at bounding box center [434, 252] width 20 height 20
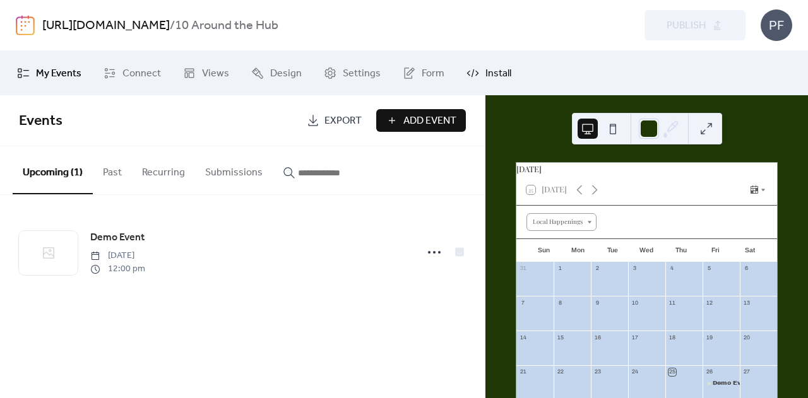
click at [492, 61] on link "Install" at bounding box center [489, 73] width 64 height 34
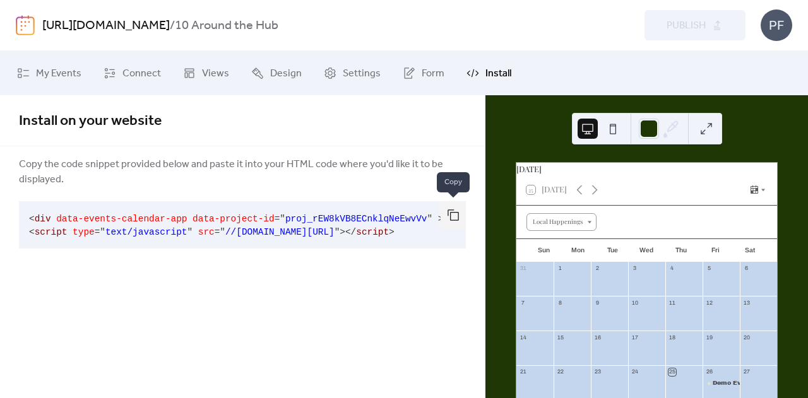
click at [455, 213] on button "button" at bounding box center [453, 215] width 25 height 28
drag, startPoint x: 230, startPoint y: 49, endPoint x: 225, endPoint y: 60, distance: 12.7
click at [230, 54] on div "https://ritzcarltonboston.idaypass.com/services/conciergecalendar / 10 Around t…" at bounding box center [404, 199] width 808 height 398
click at [225, 60] on link "Views" at bounding box center [206, 73] width 65 height 34
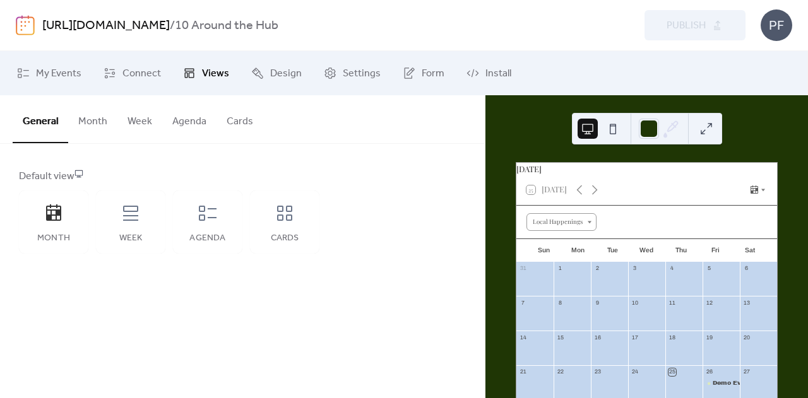
drag, startPoint x: 225, startPoint y: 60, endPoint x: 157, endPoint y: 275, distance: 225.0
click at [157, 273] on div "Default view Month Week Agenda Cards" at bounding box center [242, 211] width 485 height 135
click at [297, 219] on div "Cards" at bounding box center [284, 222] width 69 height 63
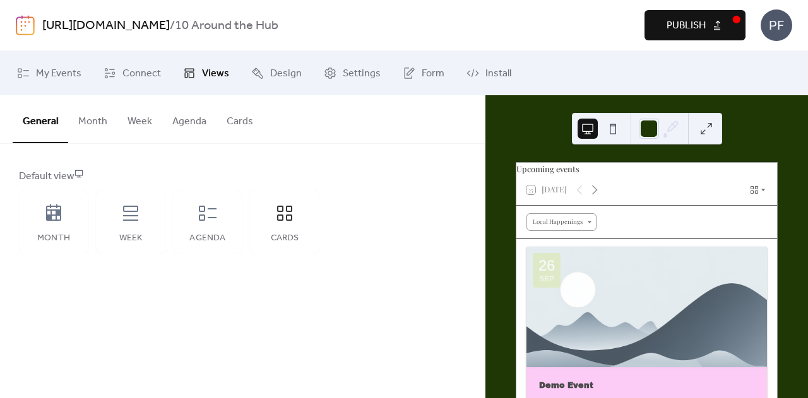
click at [705, 137] on button at bounding box center [706, 129] width 20 height 20
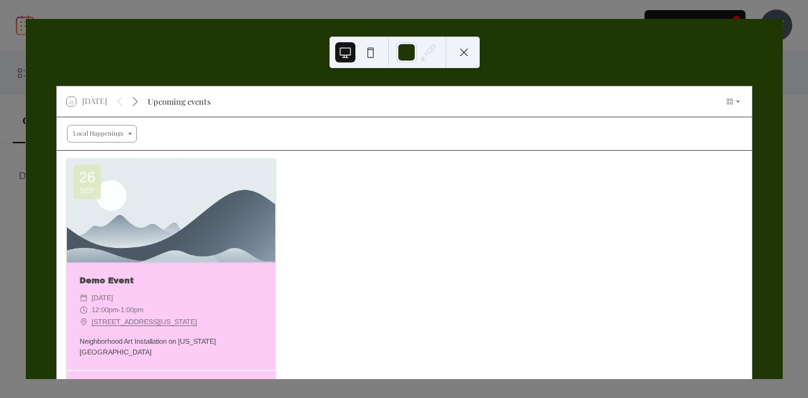
drag, startPoint x: 385, startPoint y: 191, endPoint x: 667, endPoint y: 229, distance: 284.7
click at [665, 227] on div "26 Sep Demo Event ​ Friday, September 26, 2025 ​ 12:00pm - 1:00pm ​ 200 Washing…" at bounding box center [404, 287] width 695 height 273
click at [593, 202] on div "26 Sep Demo Event ​ Friday, September 26, 2025 ​ 12:00pm - 1:00pm ​ 200 Washing…" at bounding box center [404, 287] width 695 height 273
click at [783, 19] on div "25 Today Upcoming events Local Happenings 26 Sep Demo Event ​ Friday, September…" at bounding box center [404, 199] width 758 height 361
click at [347, 54] on button at bounding box center [345, 52] width 20 height 20
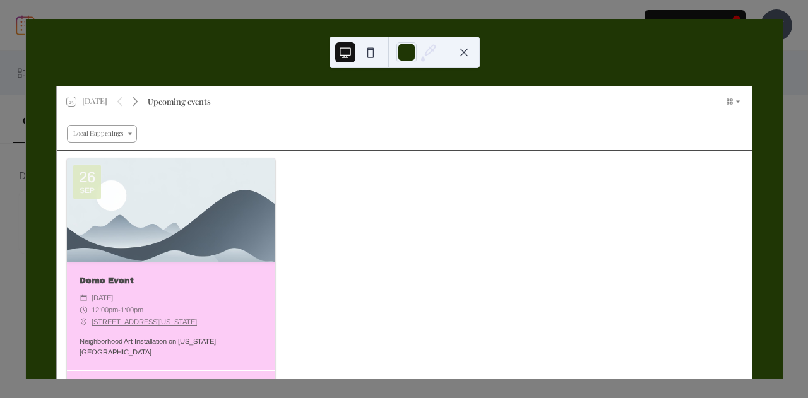
click at [466, 57] on button at bounding box center [464, 52] width 20 height 20
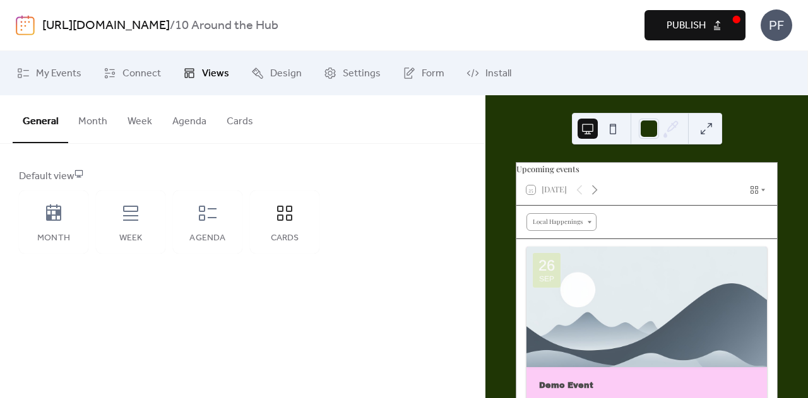
click at [719, 20] on button "Publish" at bounding box center [695, 25] width 101 height 30
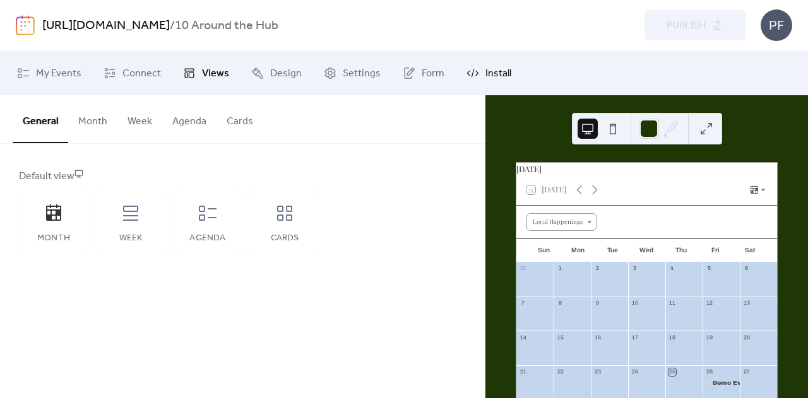
click at [489, 76] on span "Install" at bounding box center [499, 73] width 26 height 15
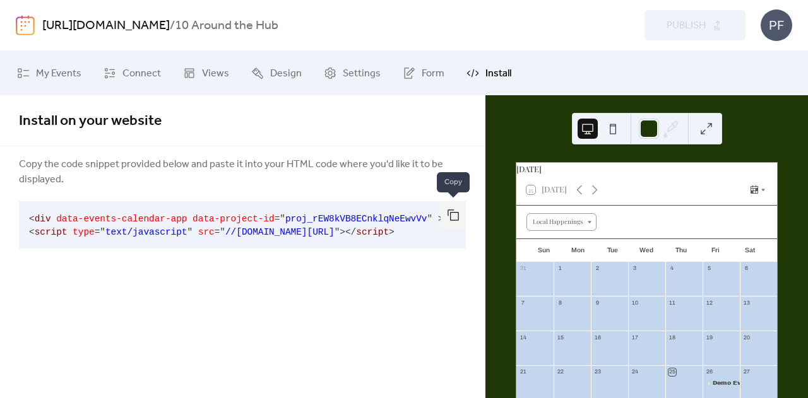
click at [465, 215] on button "button" at bounding box center [453, 215] width 25 height 28
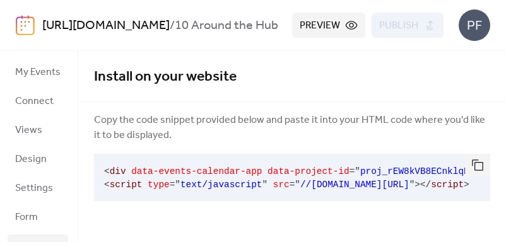
click at [326, 15] on button "Preview" at bounding box center [328, 25] width 73 height 25
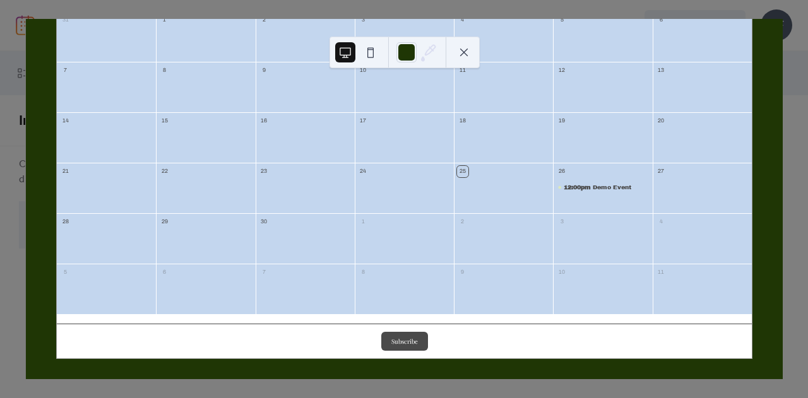
scroll to position [161, 0]
